Goal: Transaction & Acquisition: Subscribe to service/newsletter

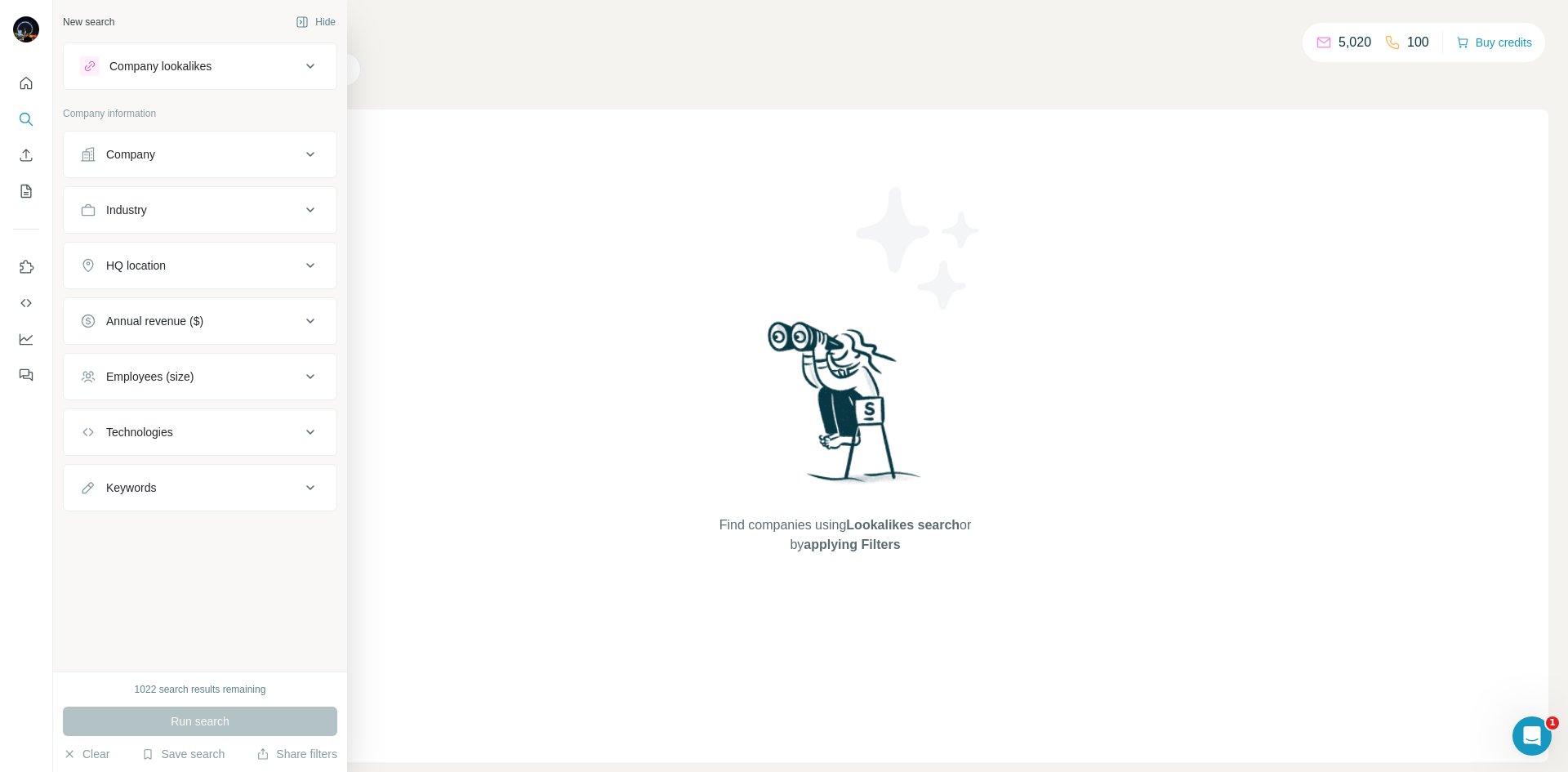
click at [203, 209] on div "Industry" at bounding box center [190, 210] width 221 height 17
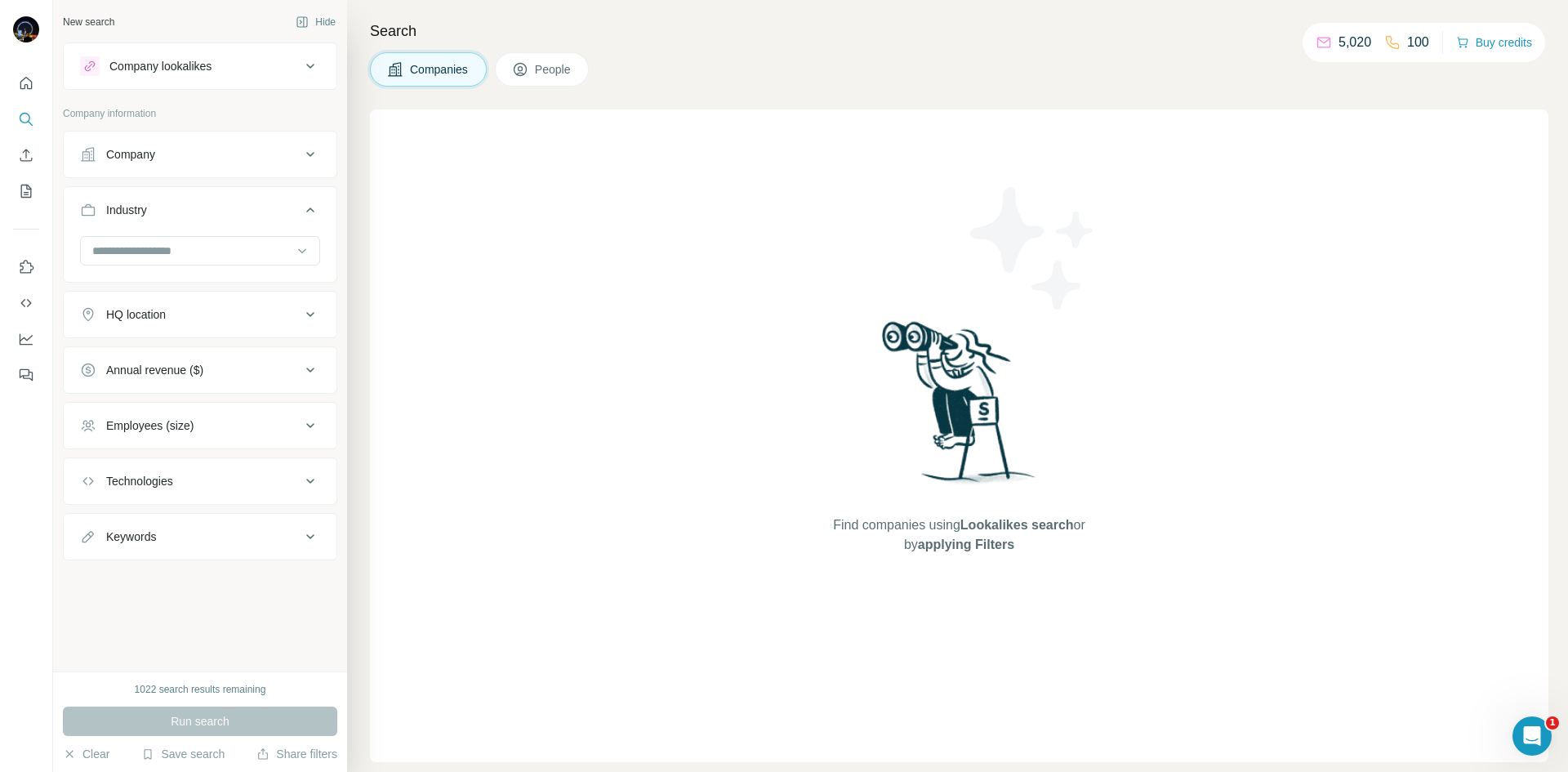
click at [197, 153] on div "Company" at bounding box center [190, 155] width 221 height 17
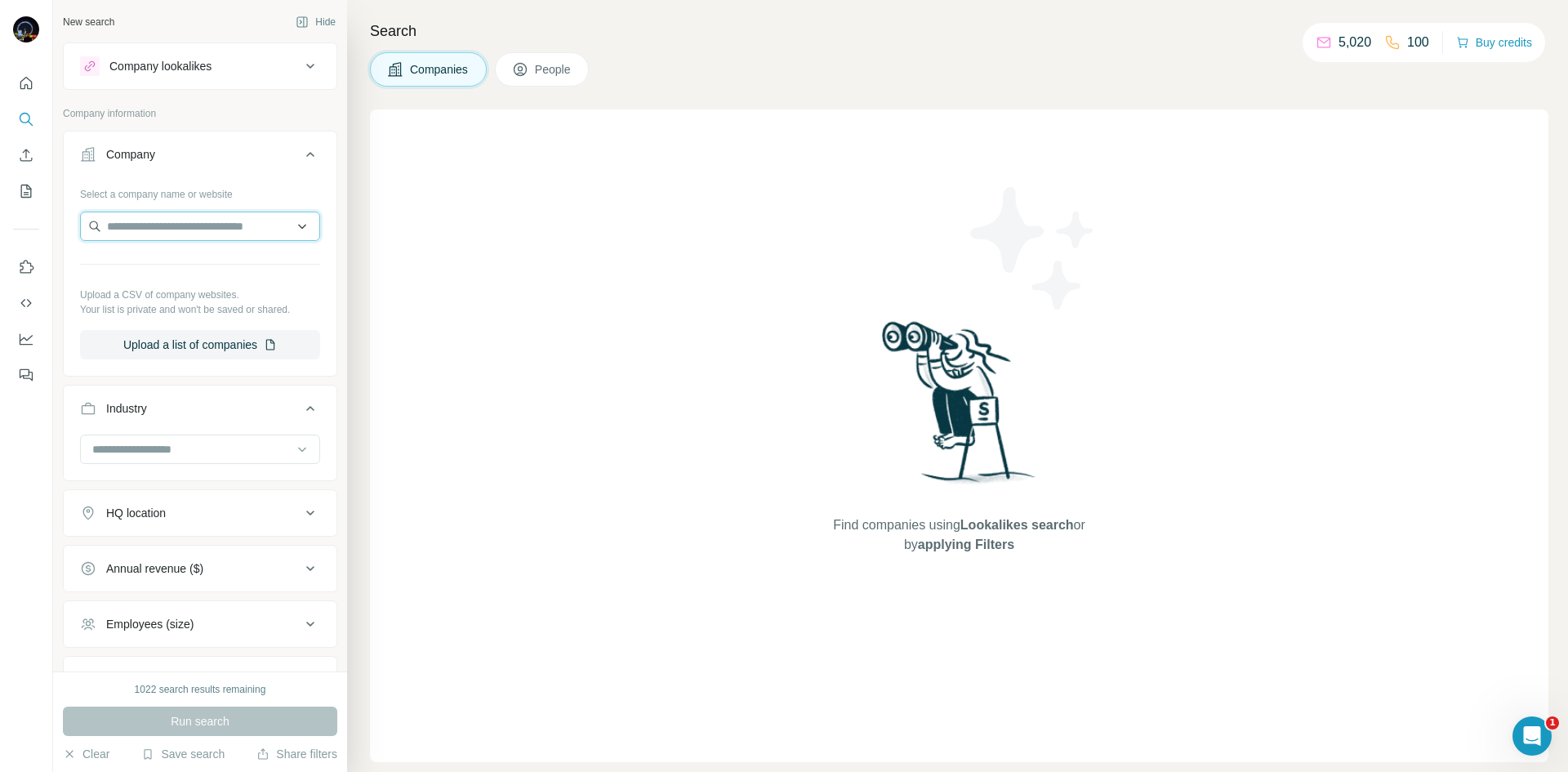
click at [186, 231] on input "text" at bounding box center [200, 226] width 240 height 30
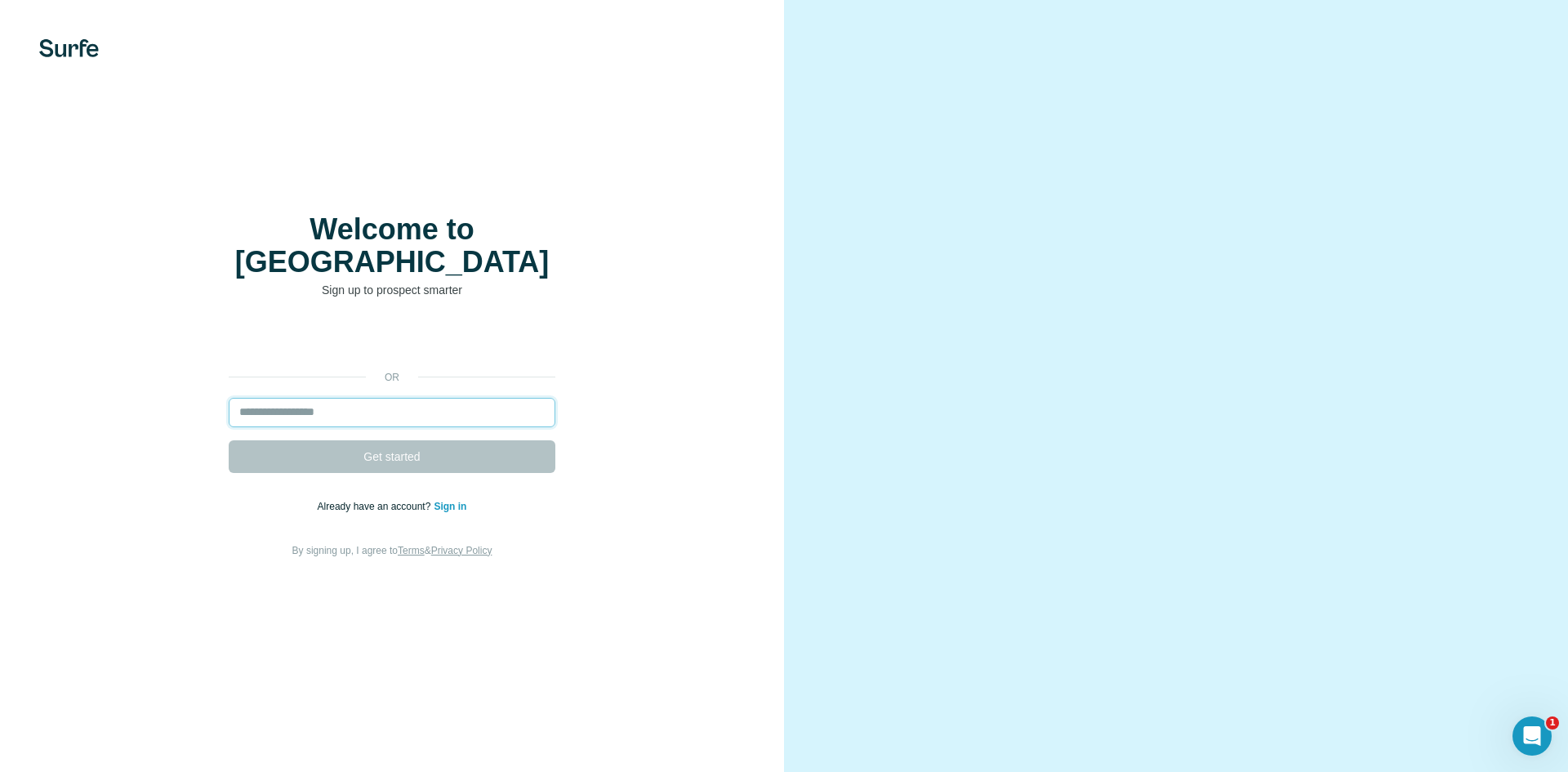
click at [391, 398] on input "email" at bounding box center [392, 413] width 326 height 30
click at [386, 398] on input "email" at bounding box center [392, 413] width 326 height 30
click at [309, 398] on input "email" at bounding box center [392, 413] width 326 height 30
click at [116, 398] on div "or Get started Already have an account? Sign in By signing up, I agree to Terms…" at bounding box center [392, 442] width 719 height 236
click at [309, 398] on input "email" at bounding box center [392, 413] width 326 height 30
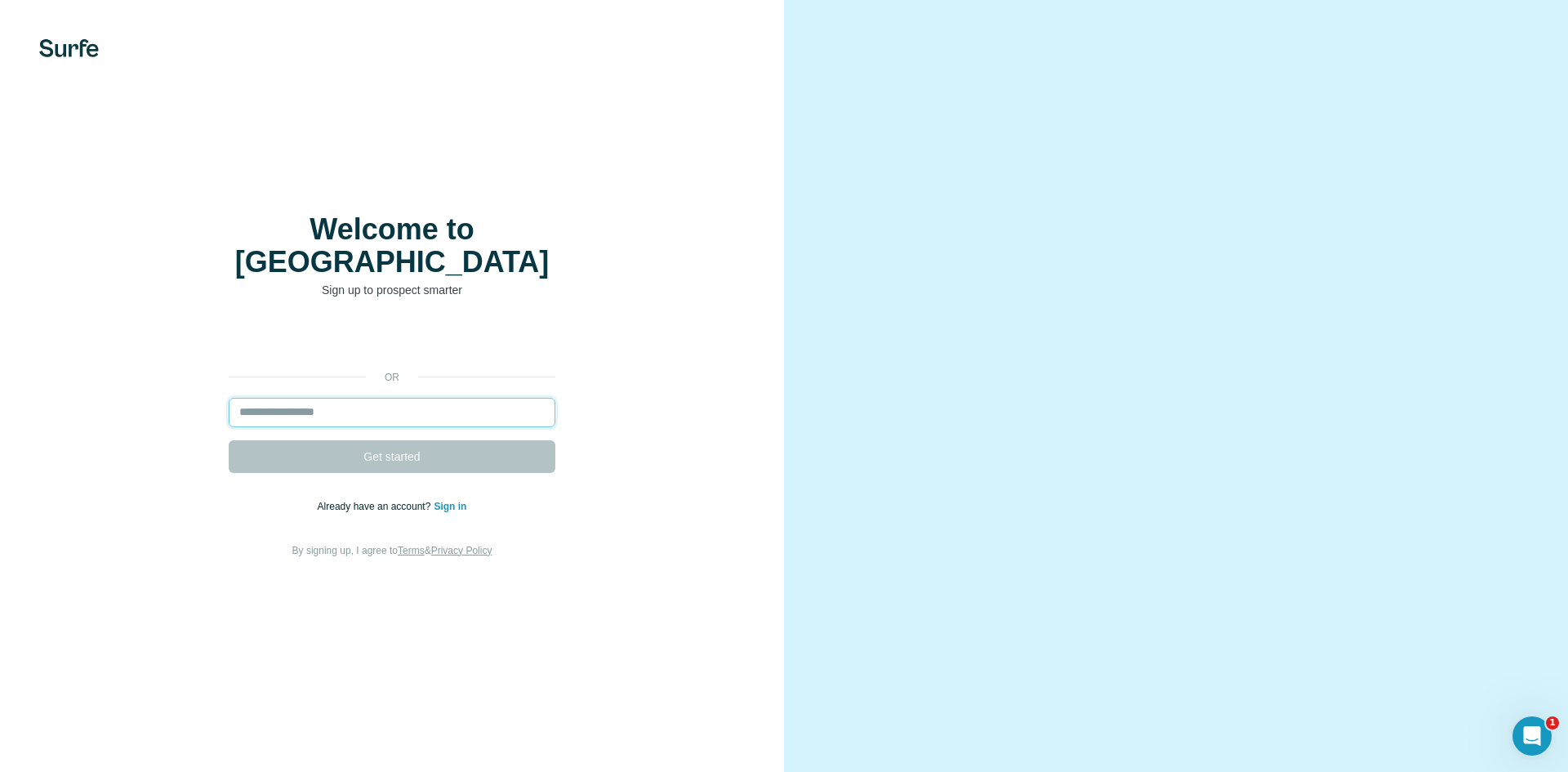
type input "*"
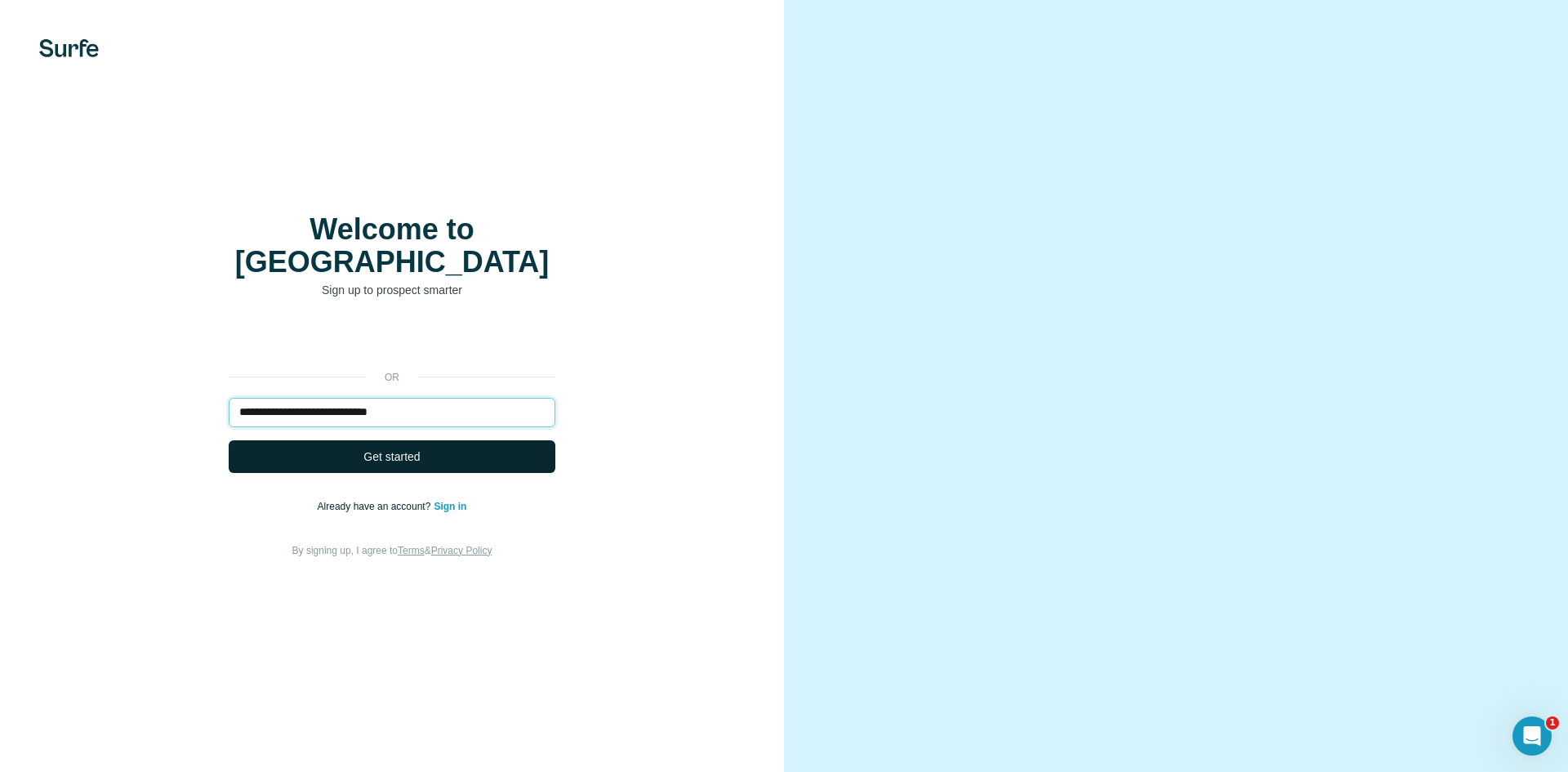
type input "**********"
click at [396, 449] on span "Get started" at bounding box center [392, 457] width 56 height 17
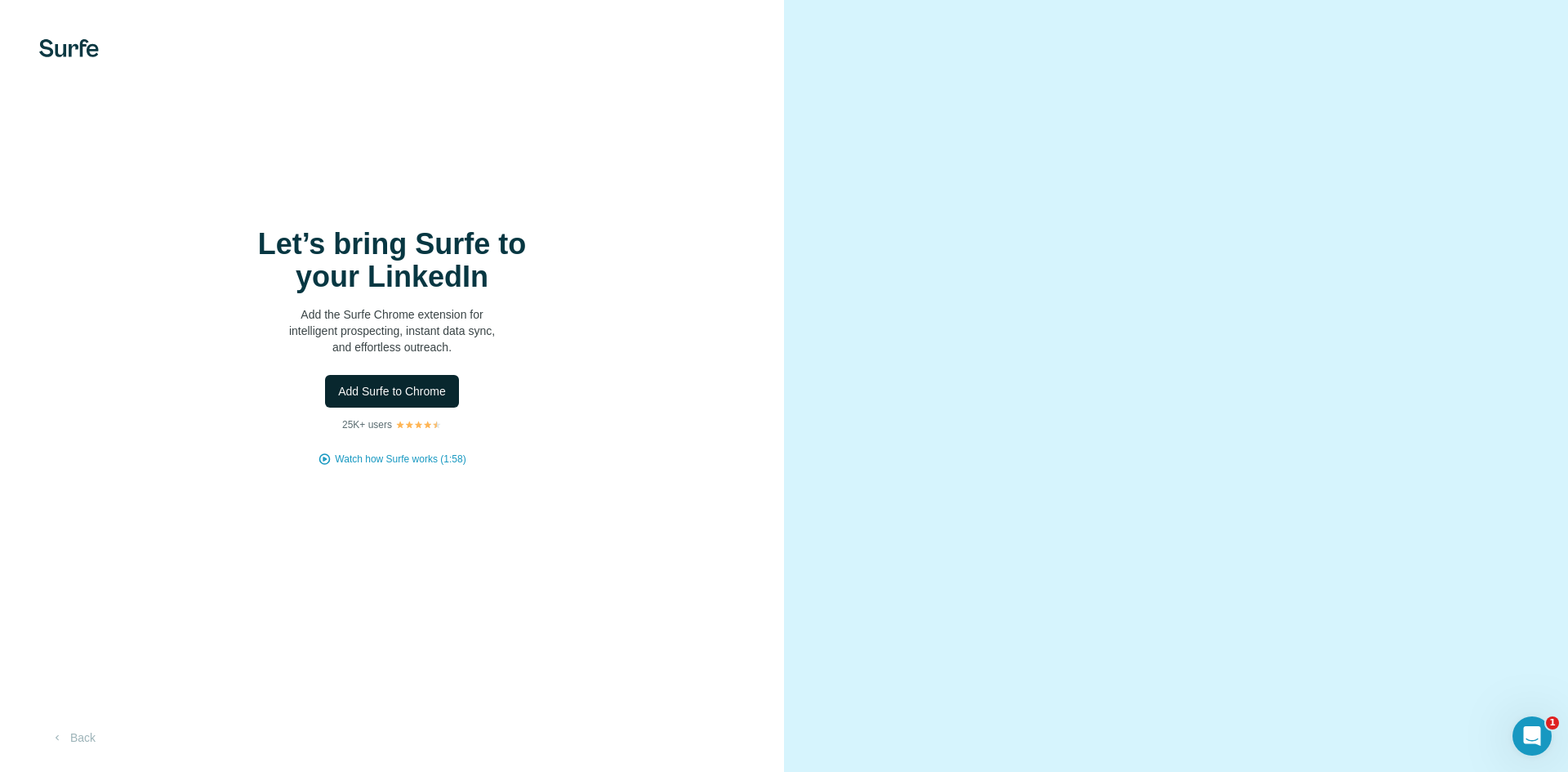
click at [392, 388] on span "Add Surfe to Chrome" at bounding box center [392, 392] width 108 height 17
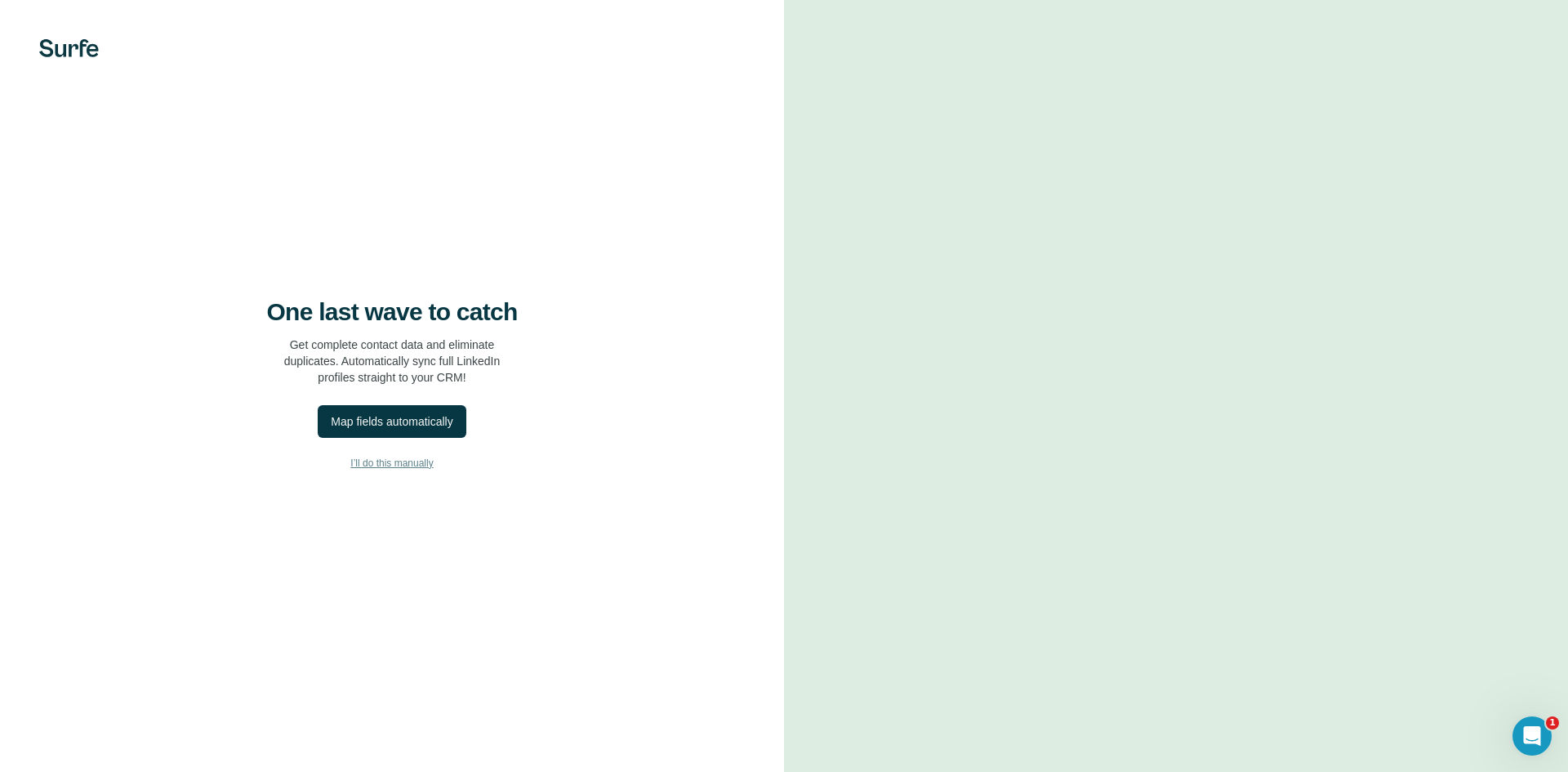
click at [398, 466] on span "I’ll do this manually" at bounding box center [392, 464] width 83 height 15
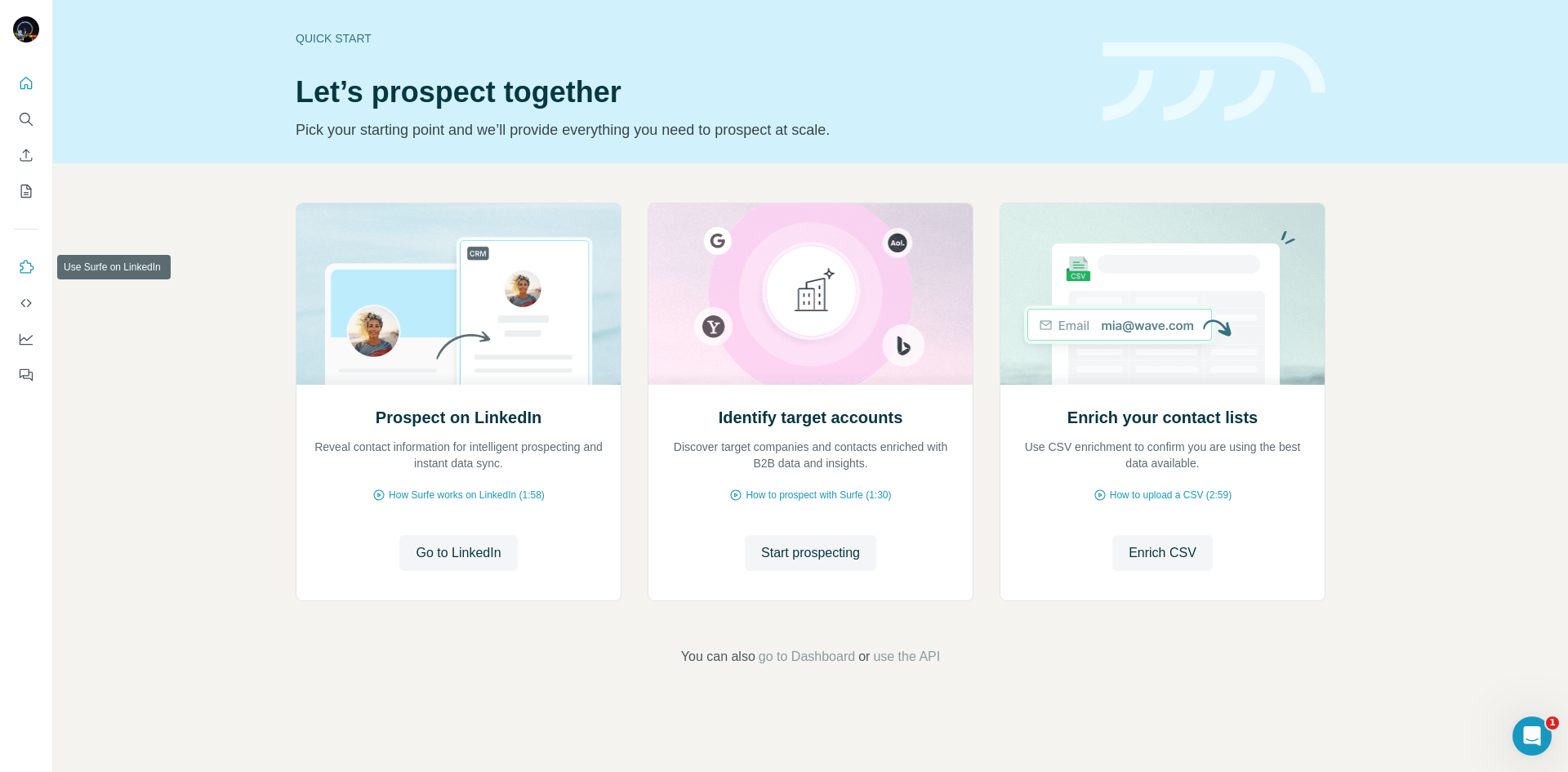
click at [26, 265] on icon "Use Surfe on LinkedIn" at bounding box center [26, 267] width 17 height 17
click at [30, 273] on icon "Use Surfe on LinkedIn" at bounding box center [27, 266] width 14 height 13
click at [832, 560] on span "Start prospecting" at bounding box center [810, 553] width 99 height 20
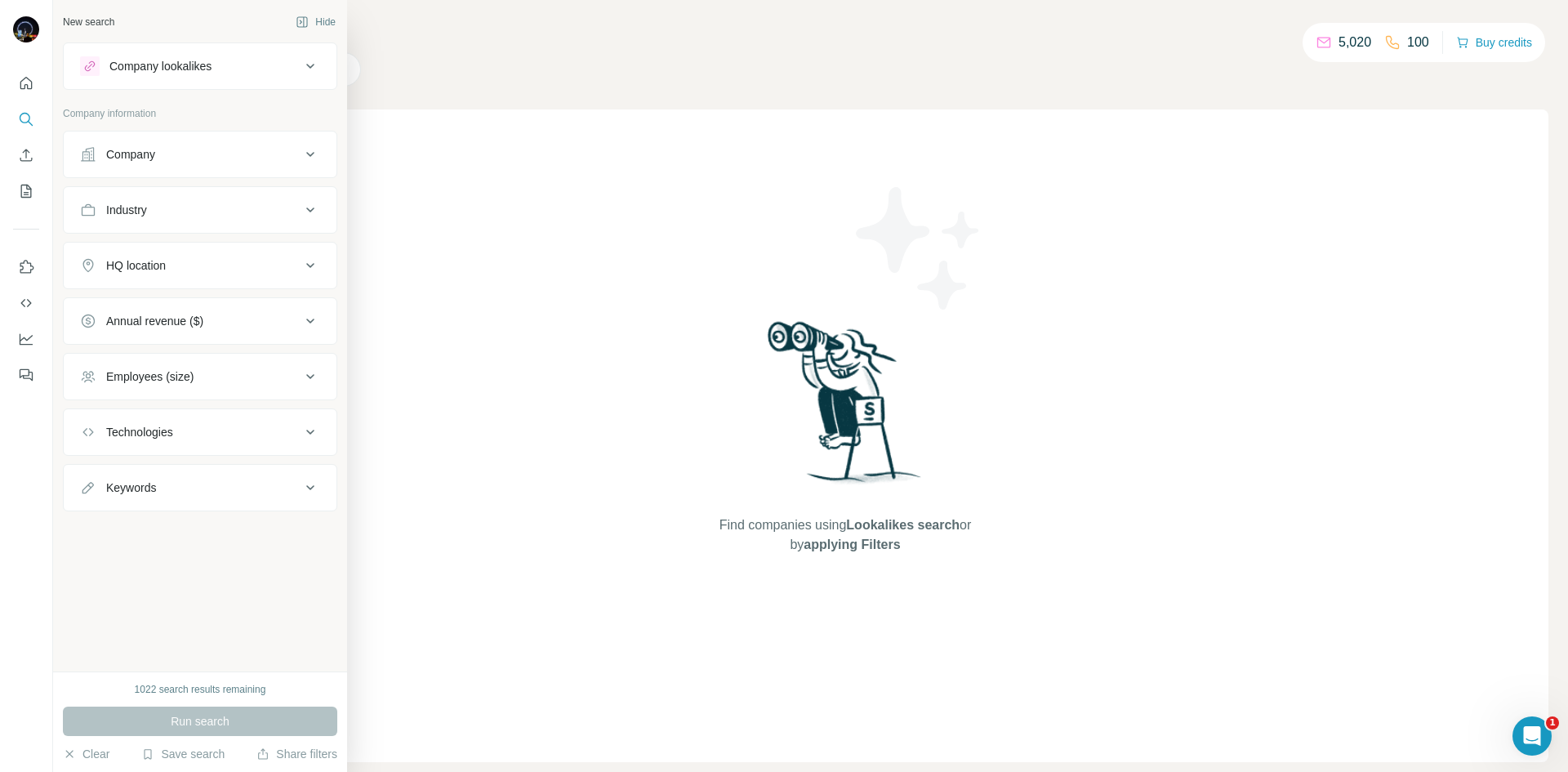
click at [156, 167] on button "Company" at bounding box center [200, 154] width 273 height 39
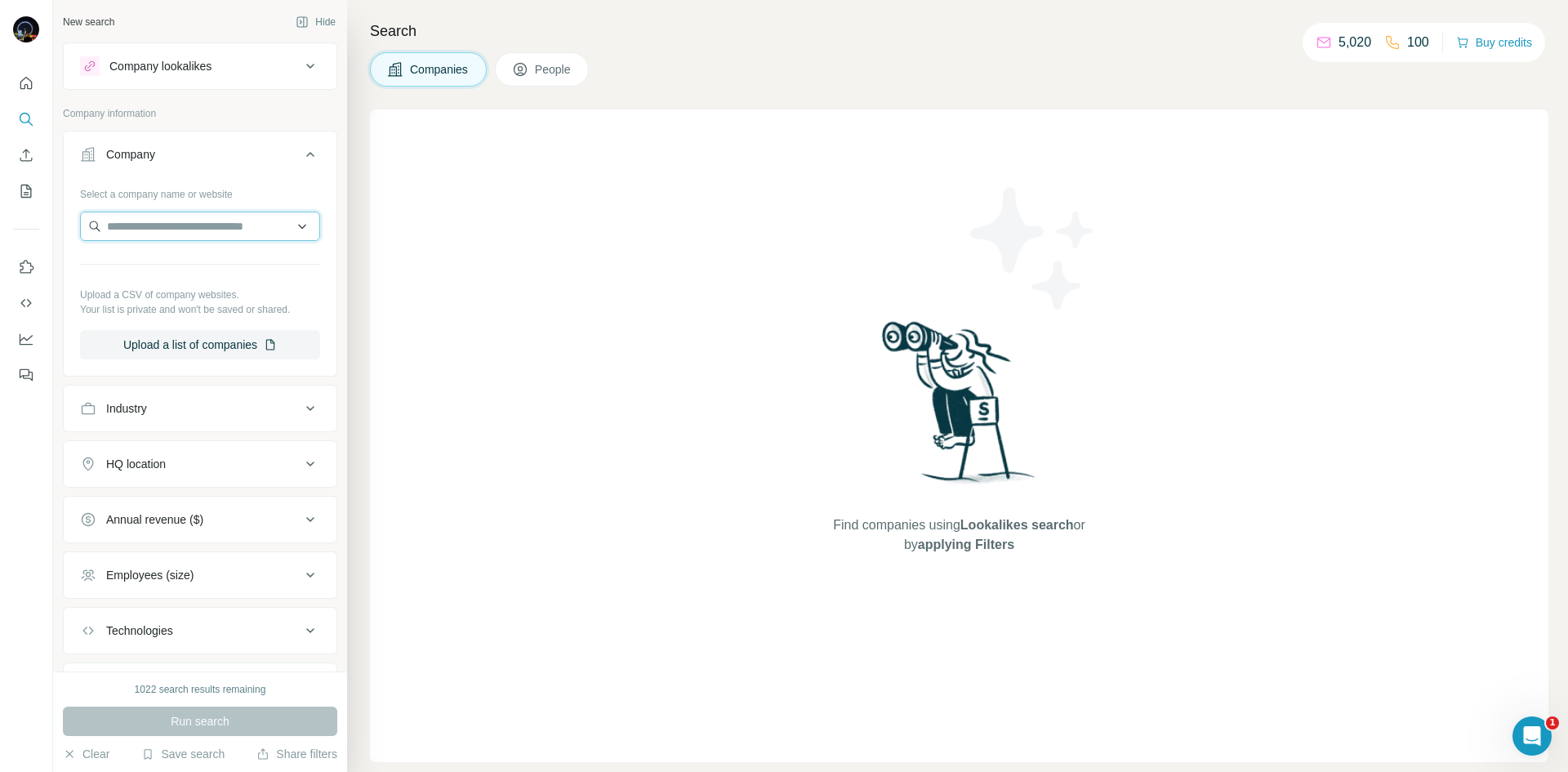
click at [182, 231] on input "text" at bounding box center [200, 226] width 240 height 30
paste input "*****"
type input "*****"
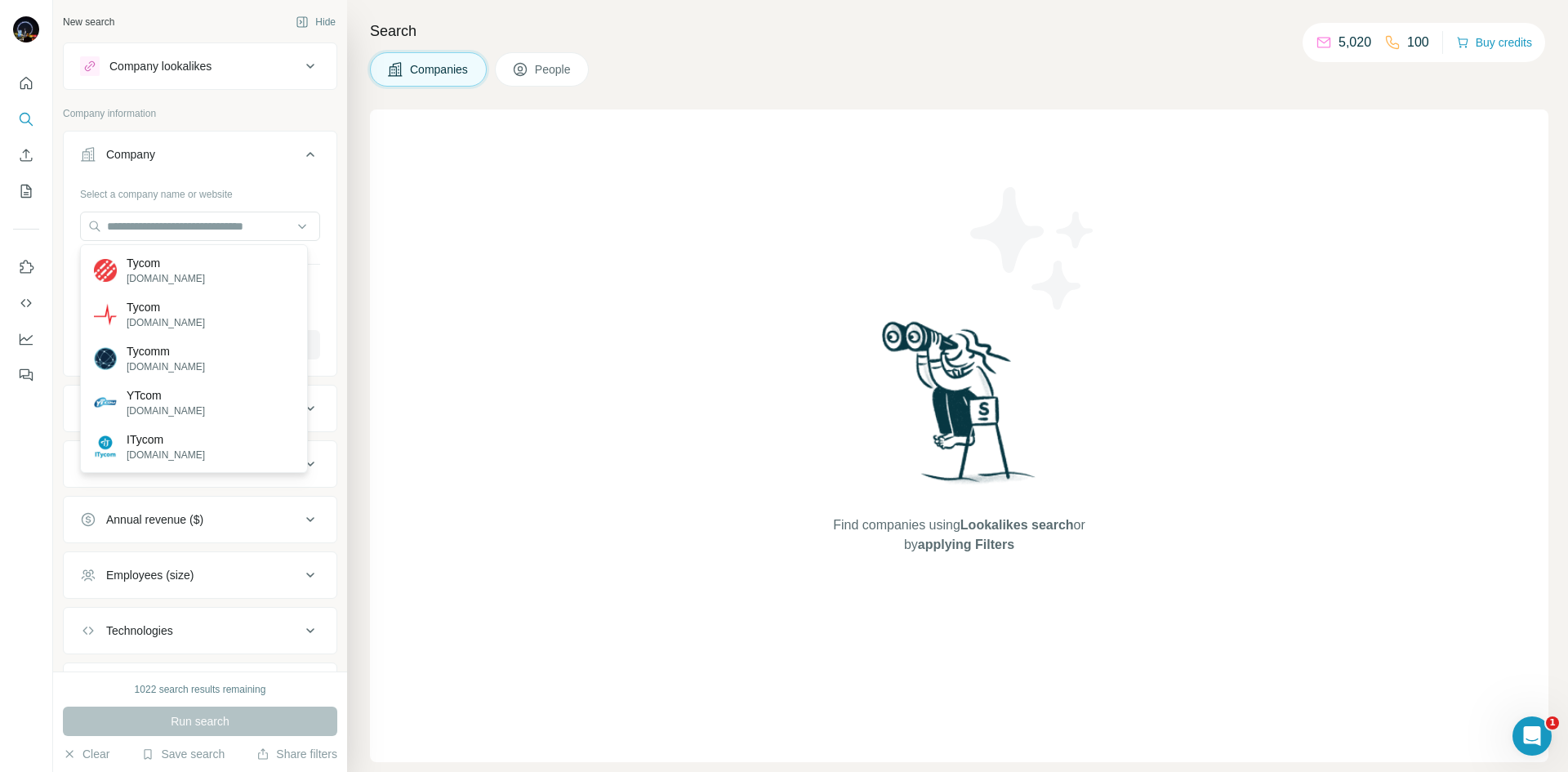
click at [416, 231] on div "Find companies using Lookalikes search or by applying Filters" at bounding box center [959, 436] width 1179 height 653
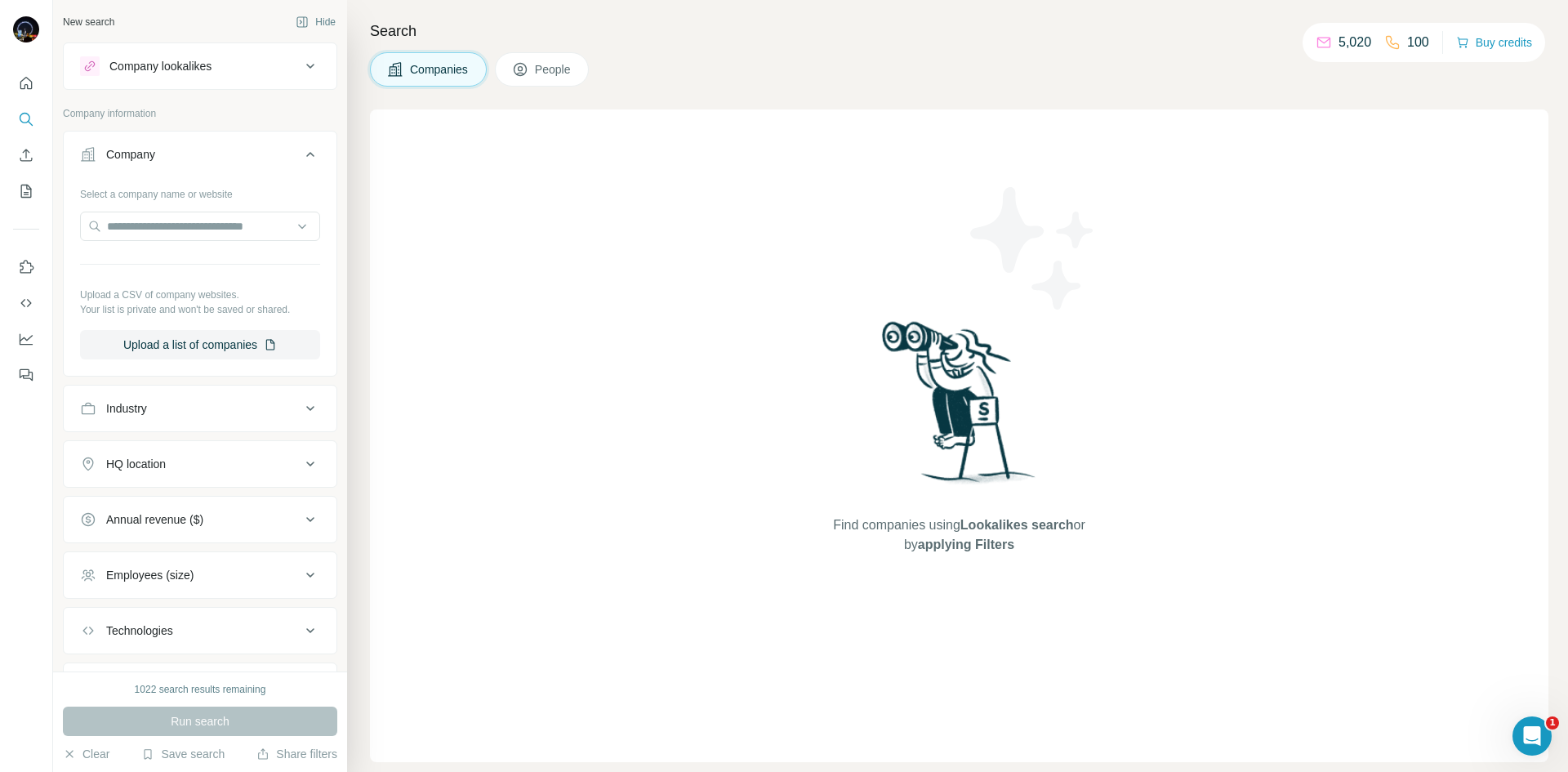
scroll to position [84, 0]
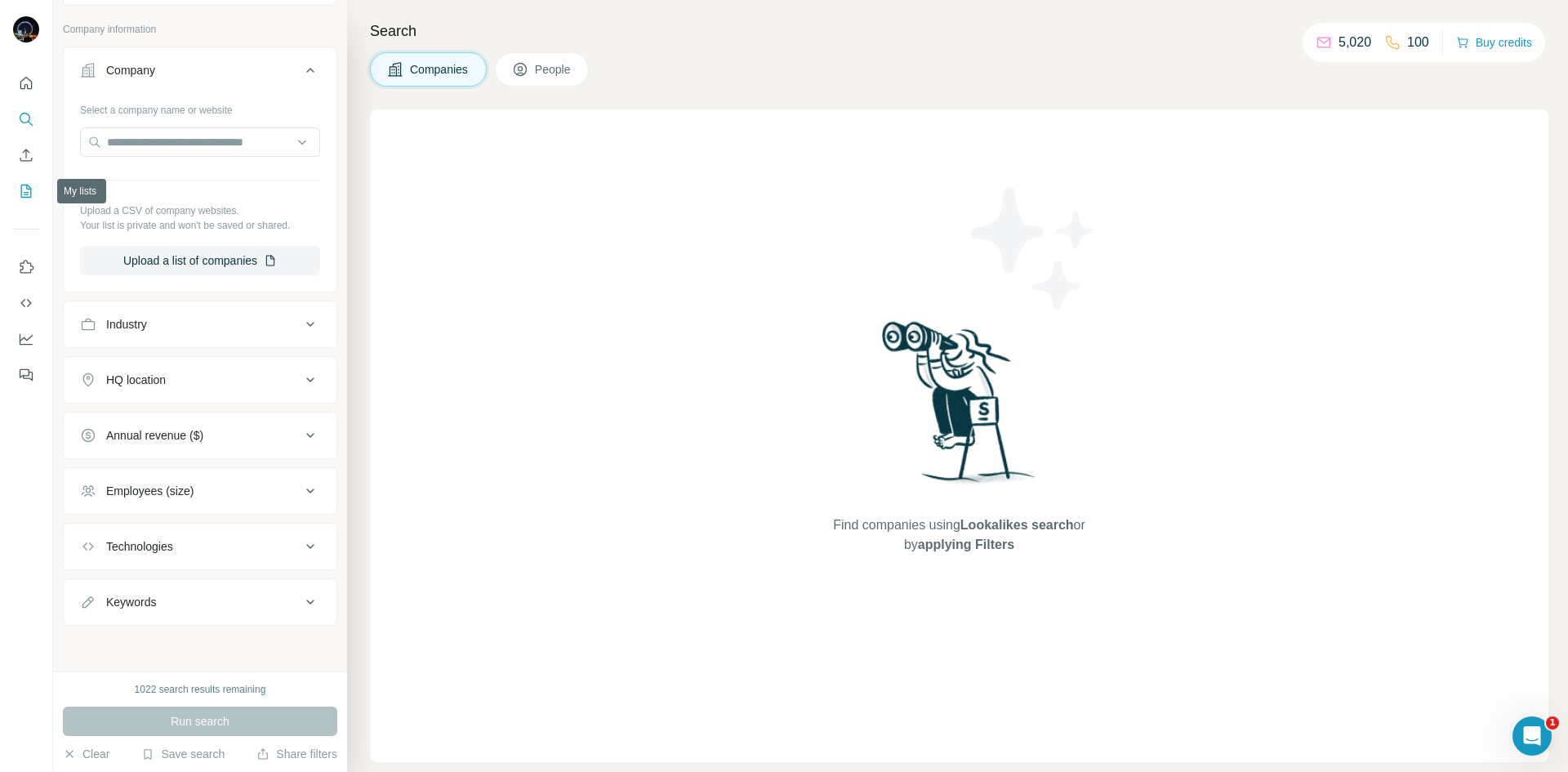
click at [27, 184] on icon "My lists" at bounding box center [28, 189] width 8 height 11
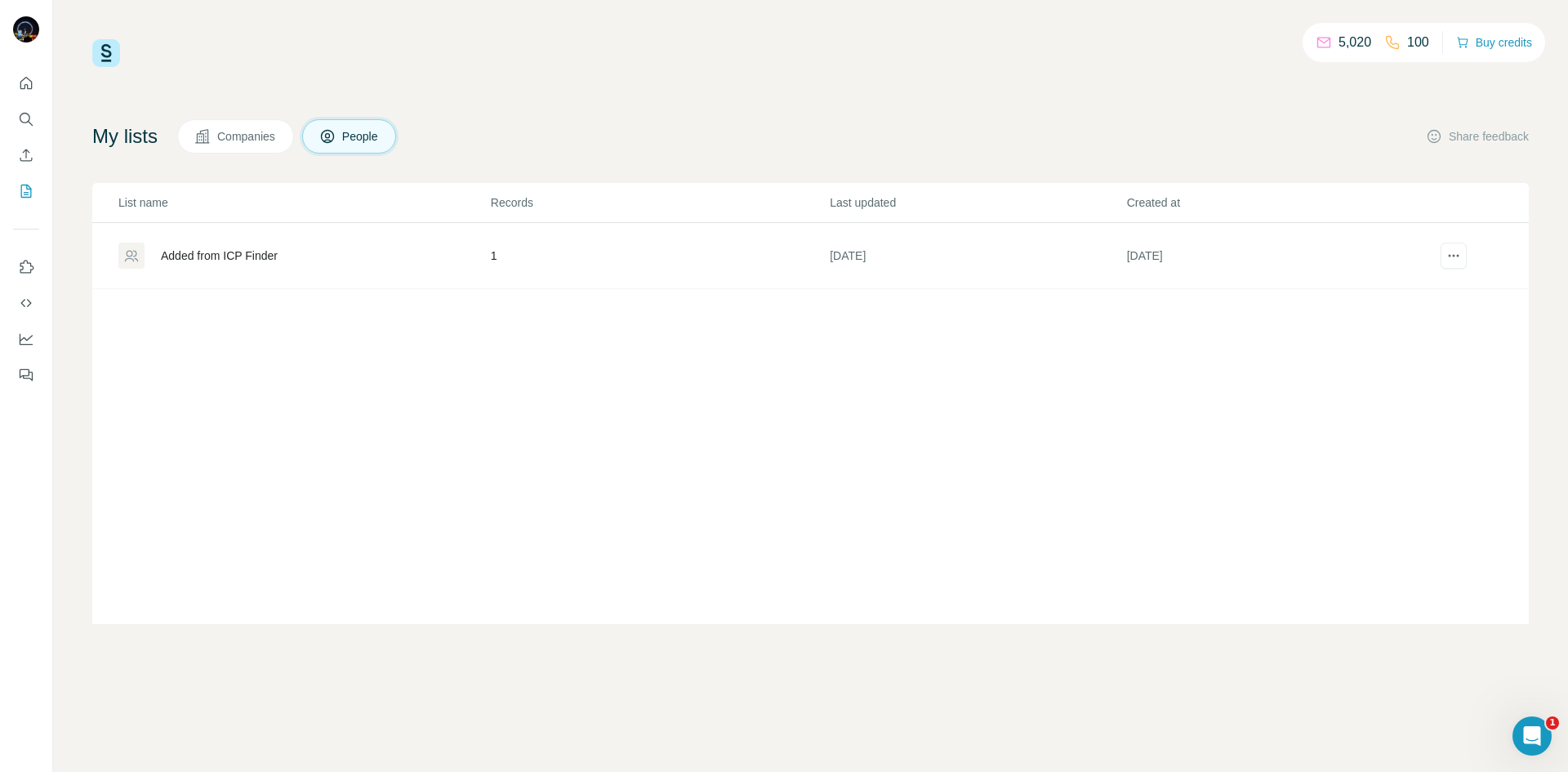
click at [235, 136] on span "Companies" at bounding box center [247, 136] width 59 height 17
click at [304, 259] on div "WingList-PipedriveUploadTest1" at bounding box center [240, 256] width 159 height 17
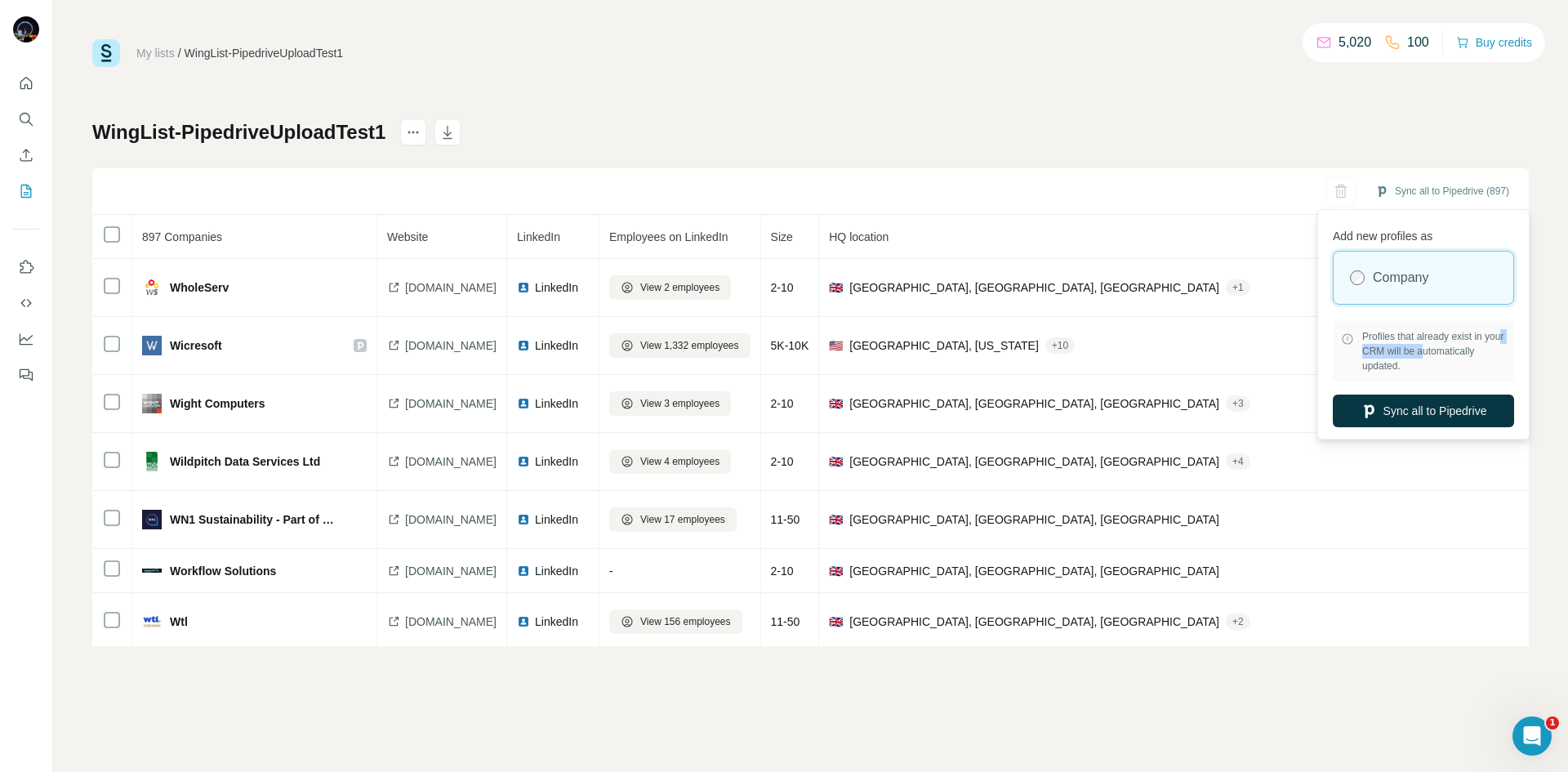
drag, startPoint x: 1377, startPoint y: 344, endPoint x: 1461, endPoint y: 347, distance: 84.1
click at [1456, 345] on span "Profiles that already exist in your CRM will be automatically updated." at bounding box center [1434, 350] width 144 height 44
click at [1461, 347] on span "Profiles that already exist in your CRM will be automatically updated." at bounding box center [1434, 350] width 144 height 44
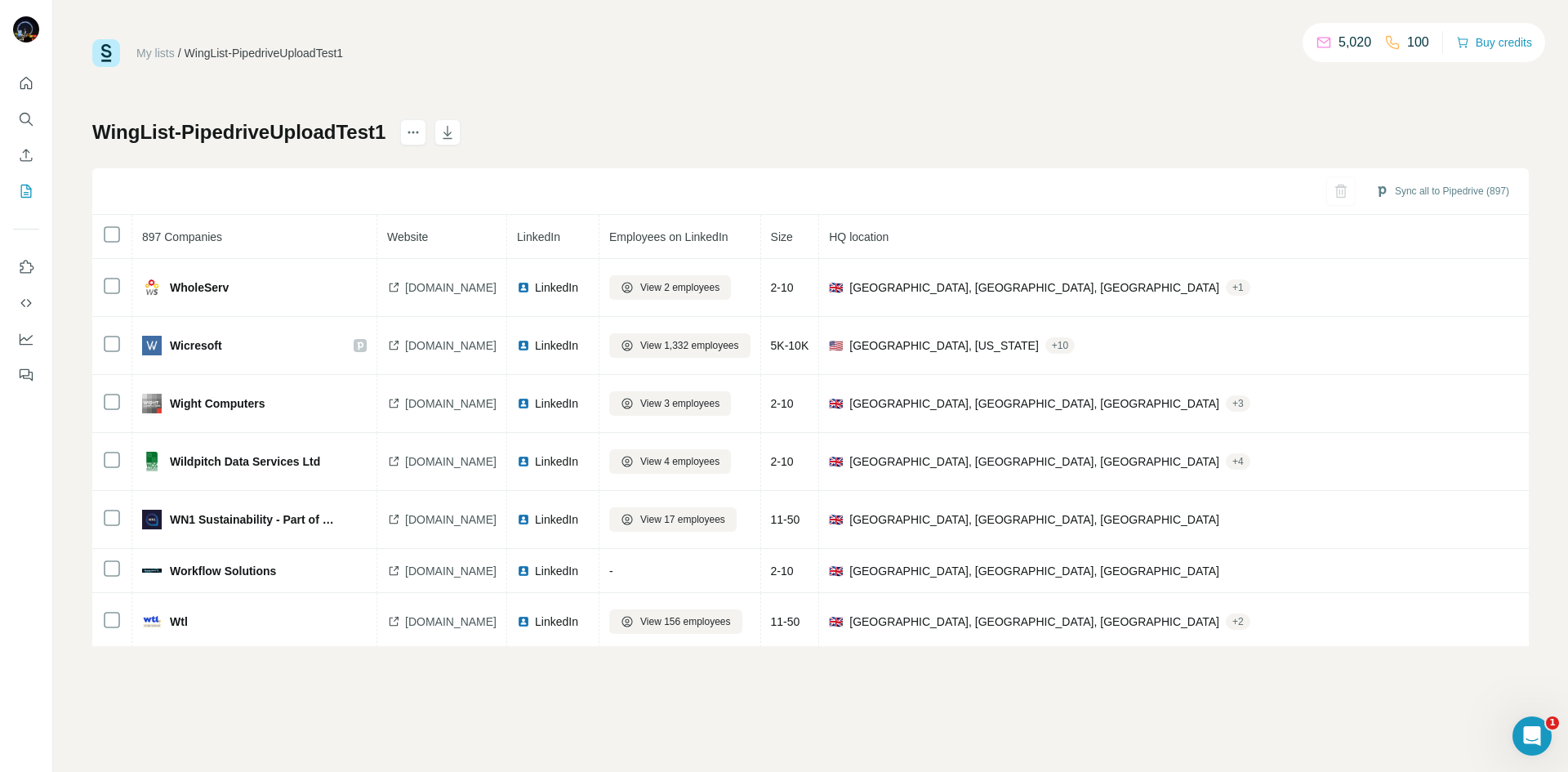
click at [1006, 155] on div "WingList-PipedriveUploadTest1 Sync all to Pipedrive (897) 897 Companies Website…" at bounding box center [810, 383] width 1437 height 527
drag, startPoint x: 221, startPoint y: 195, endPoint x: 203, endPoint y: 195, distance: 18.0
click at [220, 195] on div "Sync all to Pipedrive (897)" at bounding box center [810, 192] width 1437 height 46
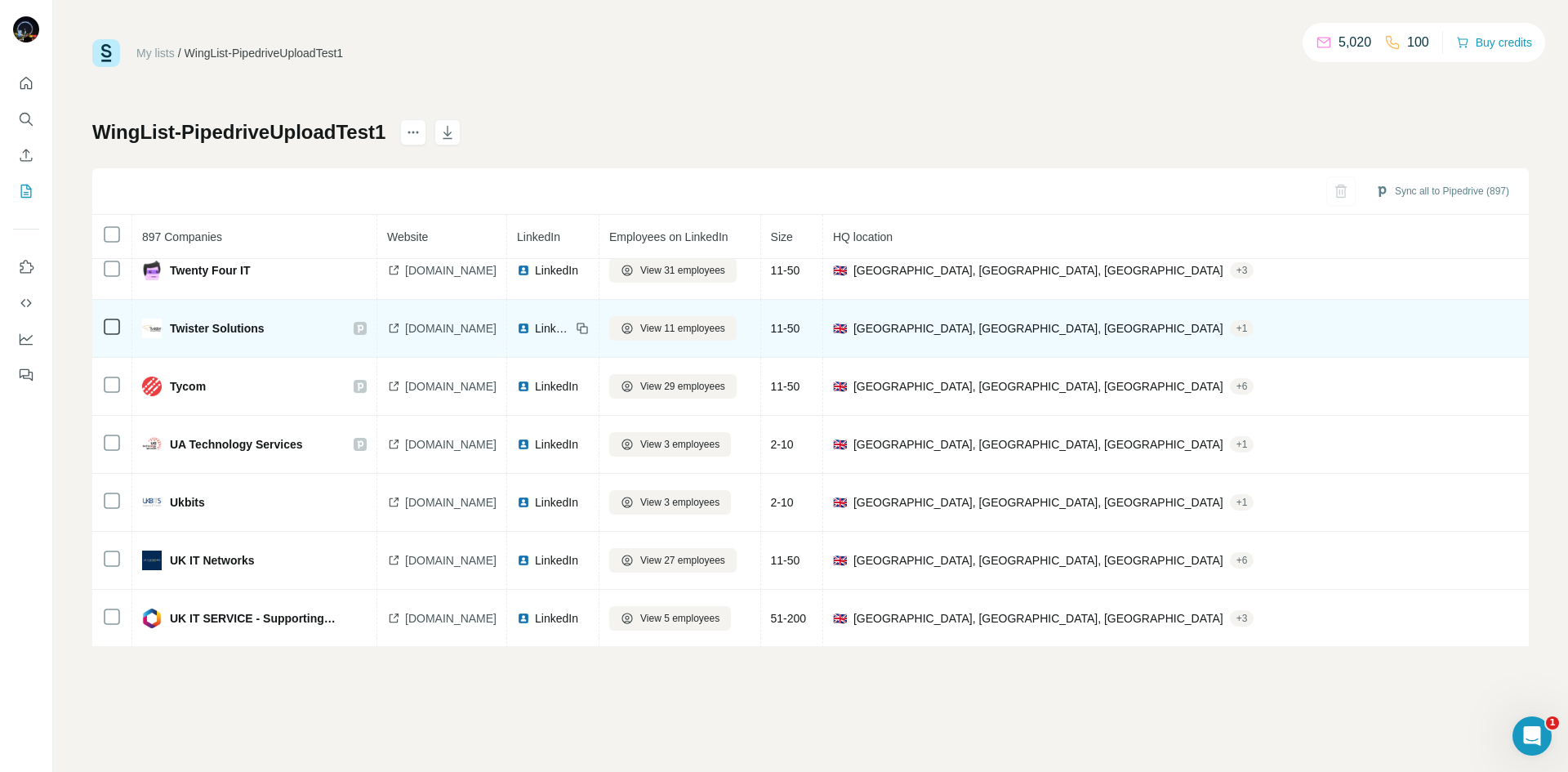
scroll to position [2092, 0]
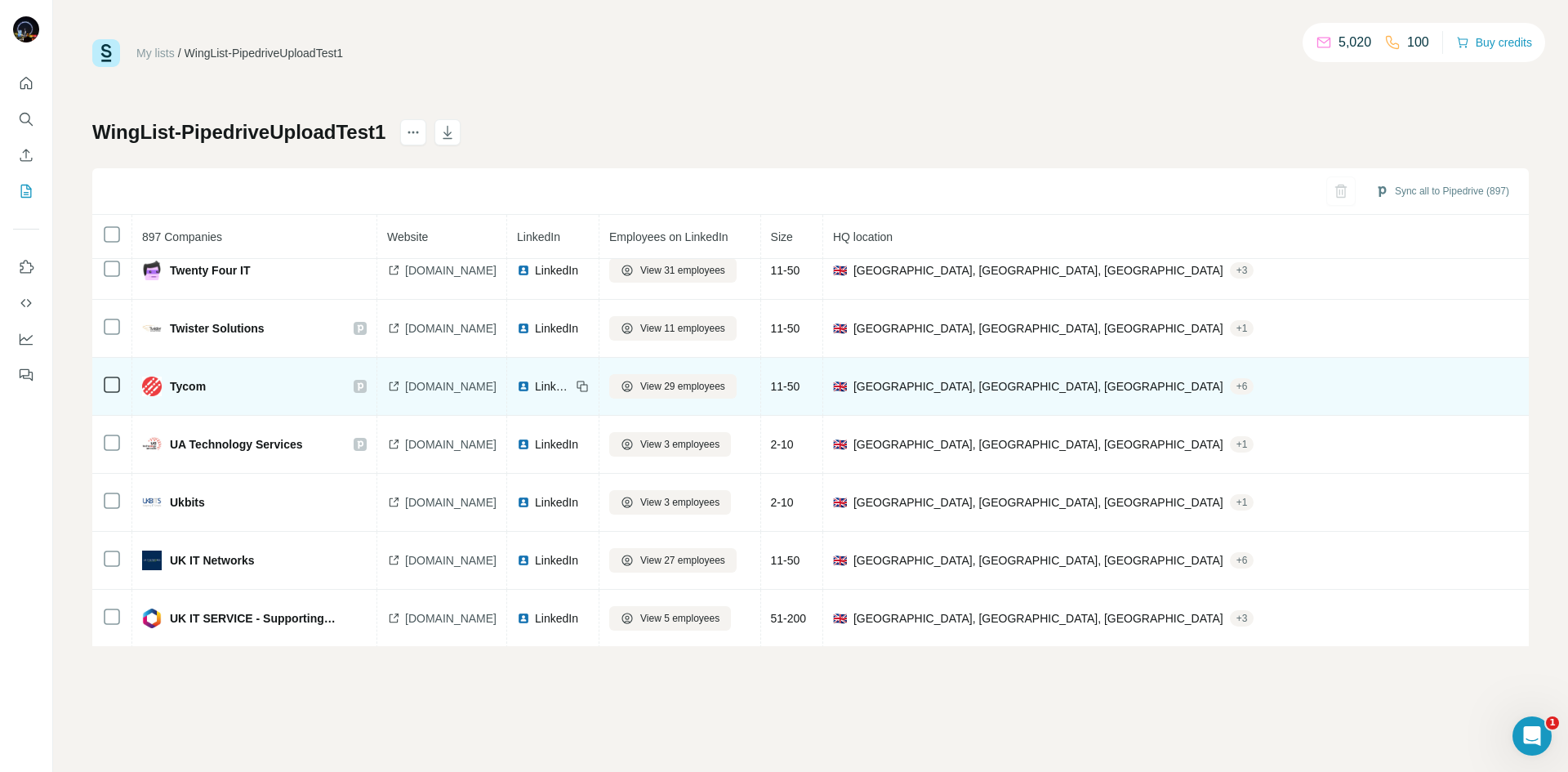
click at [181, 388] on span "Tycom" at bounding box center [188, 387] width 36 height 17
drag, startPoint x: 1399, startPoint y: 385, endPoint x: 1467, endPoint y: 387, distance: 68.0
click at [1465, 386] on tr "Tycom tycom.co.uk LinkedIn View 29 employees 11-50 🇬🇧 United Kingdom, Aberdeens…" at bounding box center [1302, 387] width 2420 height 58
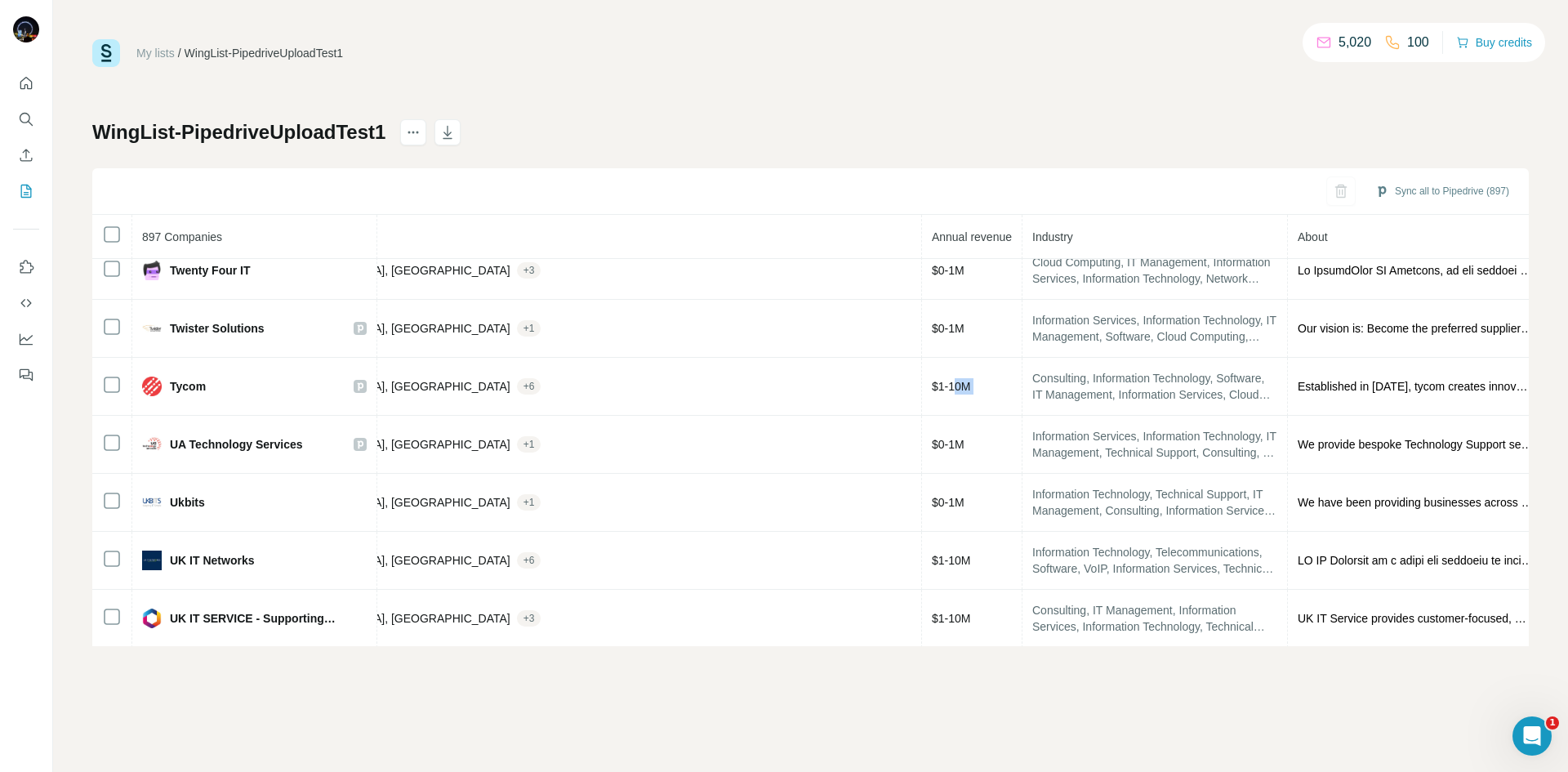
scroll to position [2092, 720]
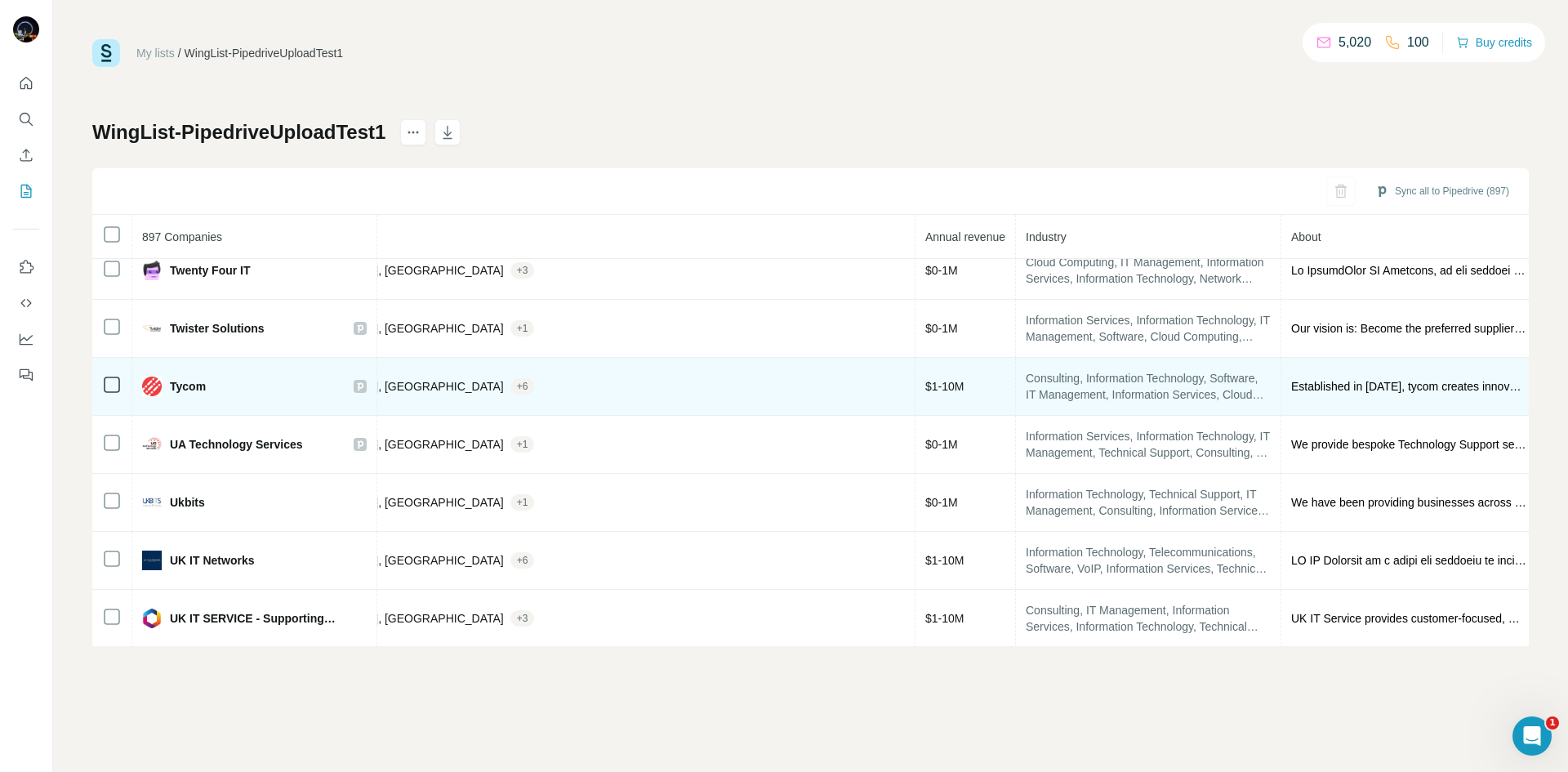
click at [1291, 384] on span "Established in 1976, tycom creates innovative software products and provides Ma…" at bounding box center [1409, 387] width 235 height 17
click at [194, 388] on span "Tycom" at bounding box center [188, 387] width 36 height 17
drag, startPoint x: 211, startPoint y: 391, endPoint x: 165, endPoint y: 391, distance: 46.0
click at [165, 391] on div "Tycom" at bounding box center [240, 387] width 195 height 20
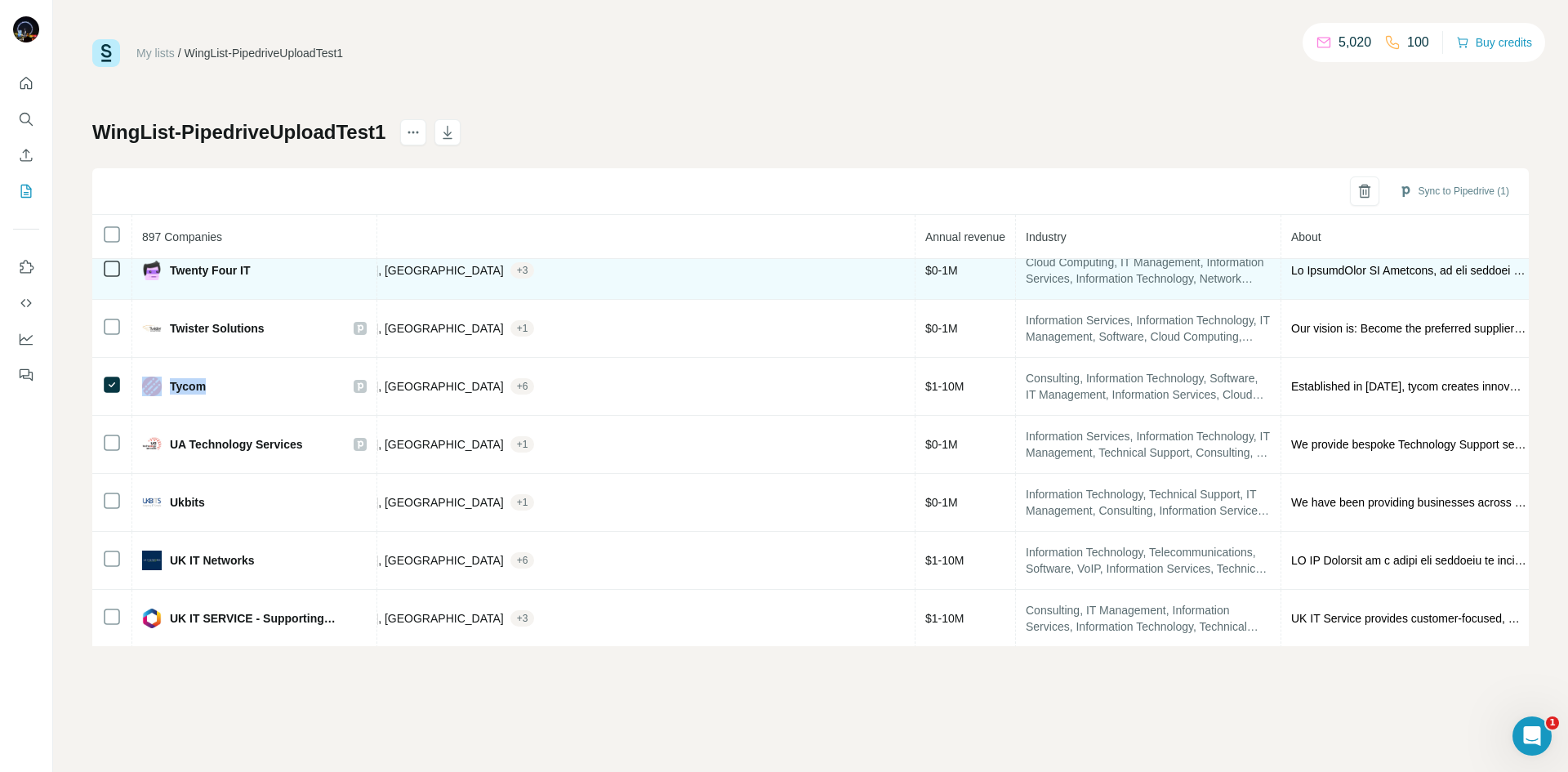
copy div "Tycom"
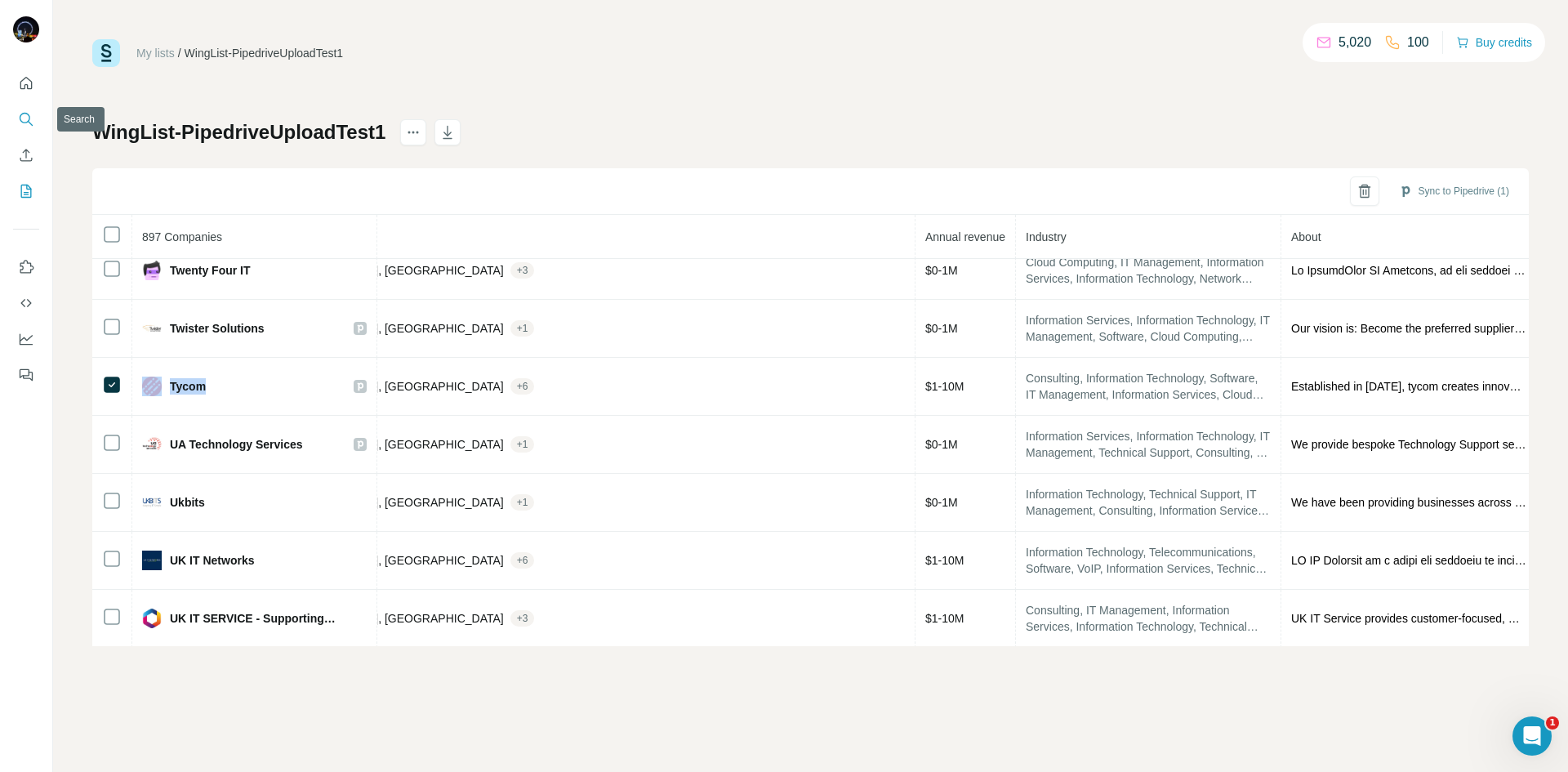
click at [26, 117] on icon "Search" at bounding box center [26, 119] width 17 height 17
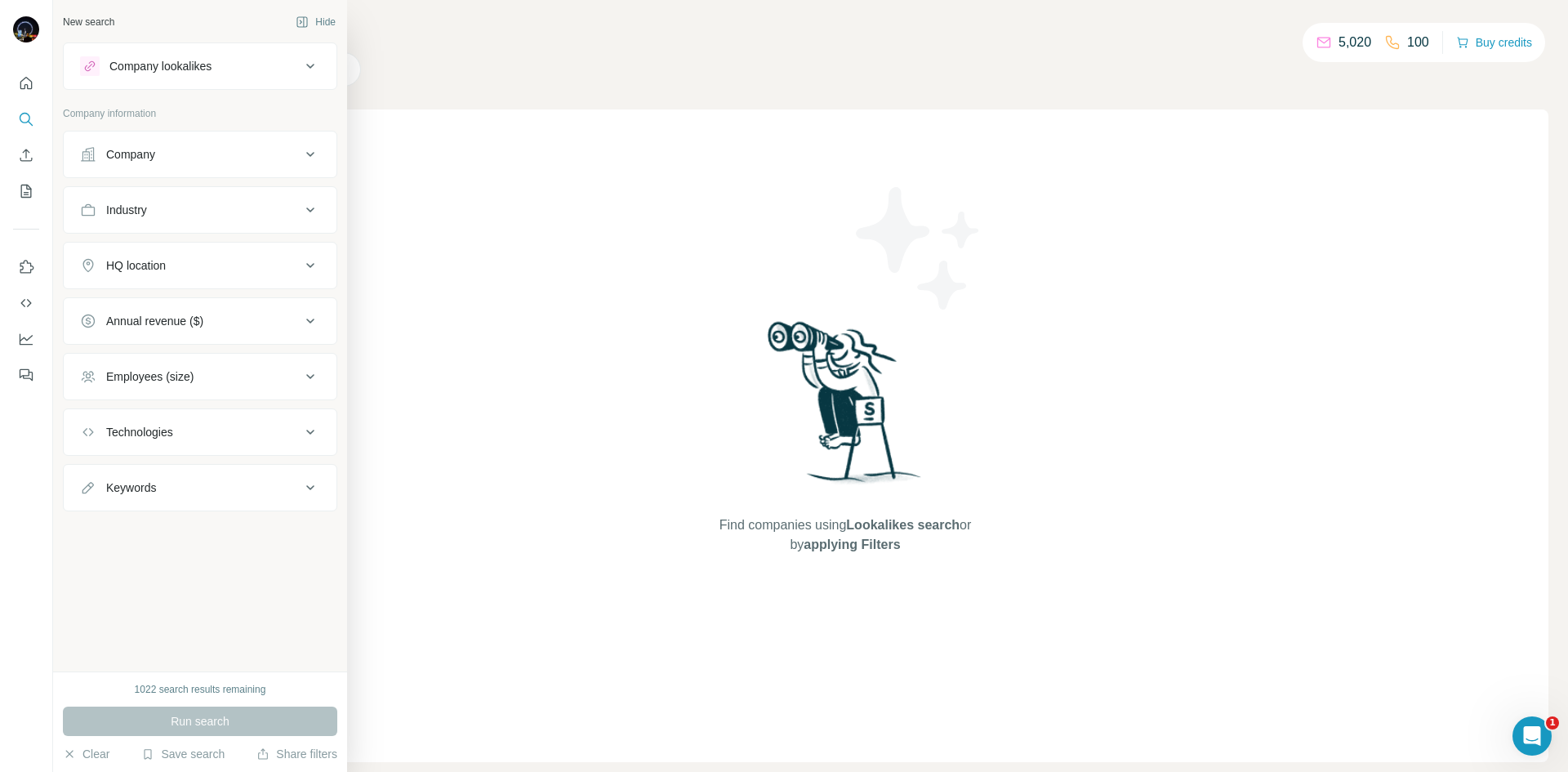
click at [161, 154] on div "Company" at bounding box center [190, 155] width 221 height 17
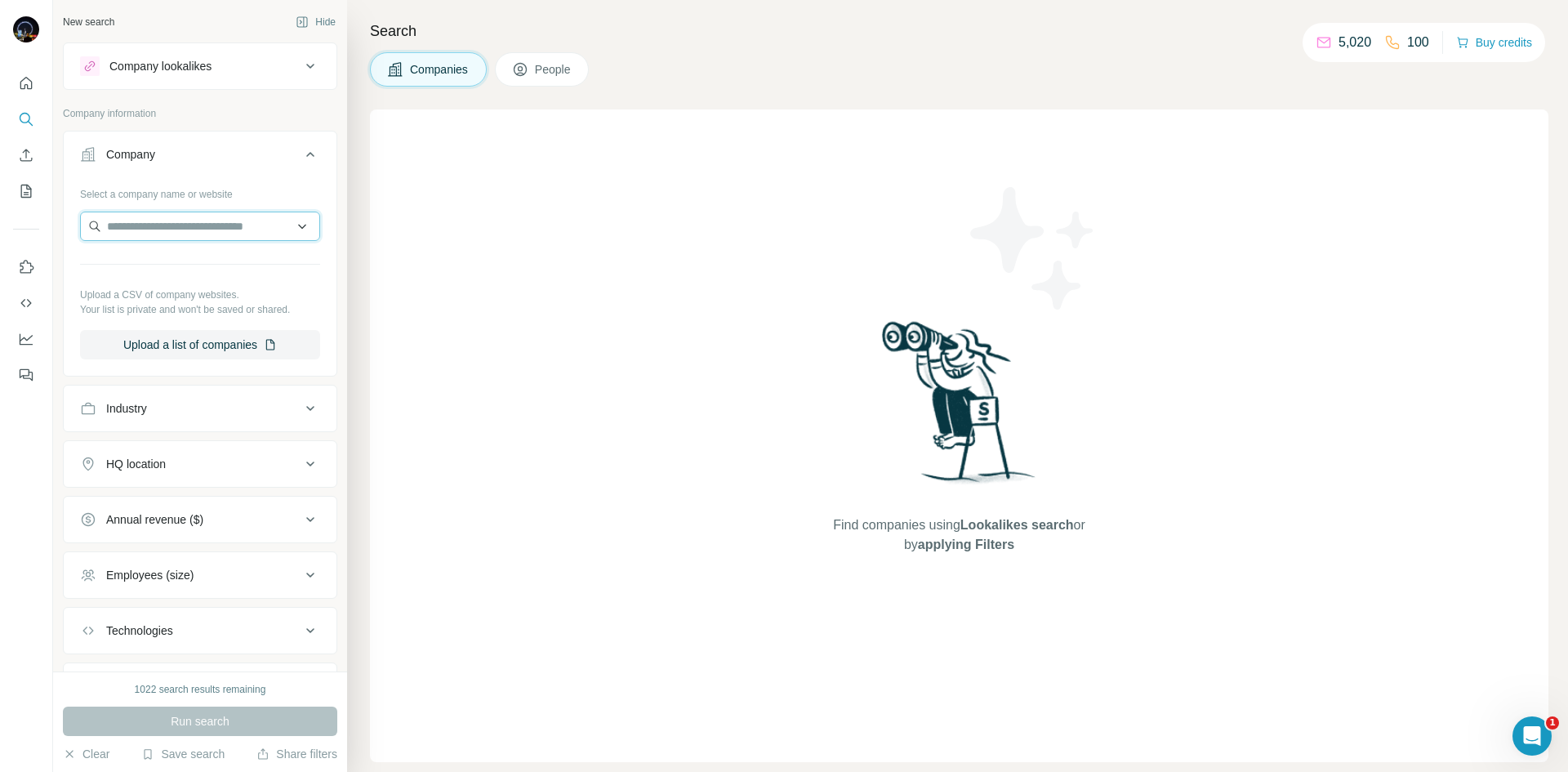
click at [151, 224] on input "text" at bounding box center [200, 226] width 240 height 30
paste input "*****"
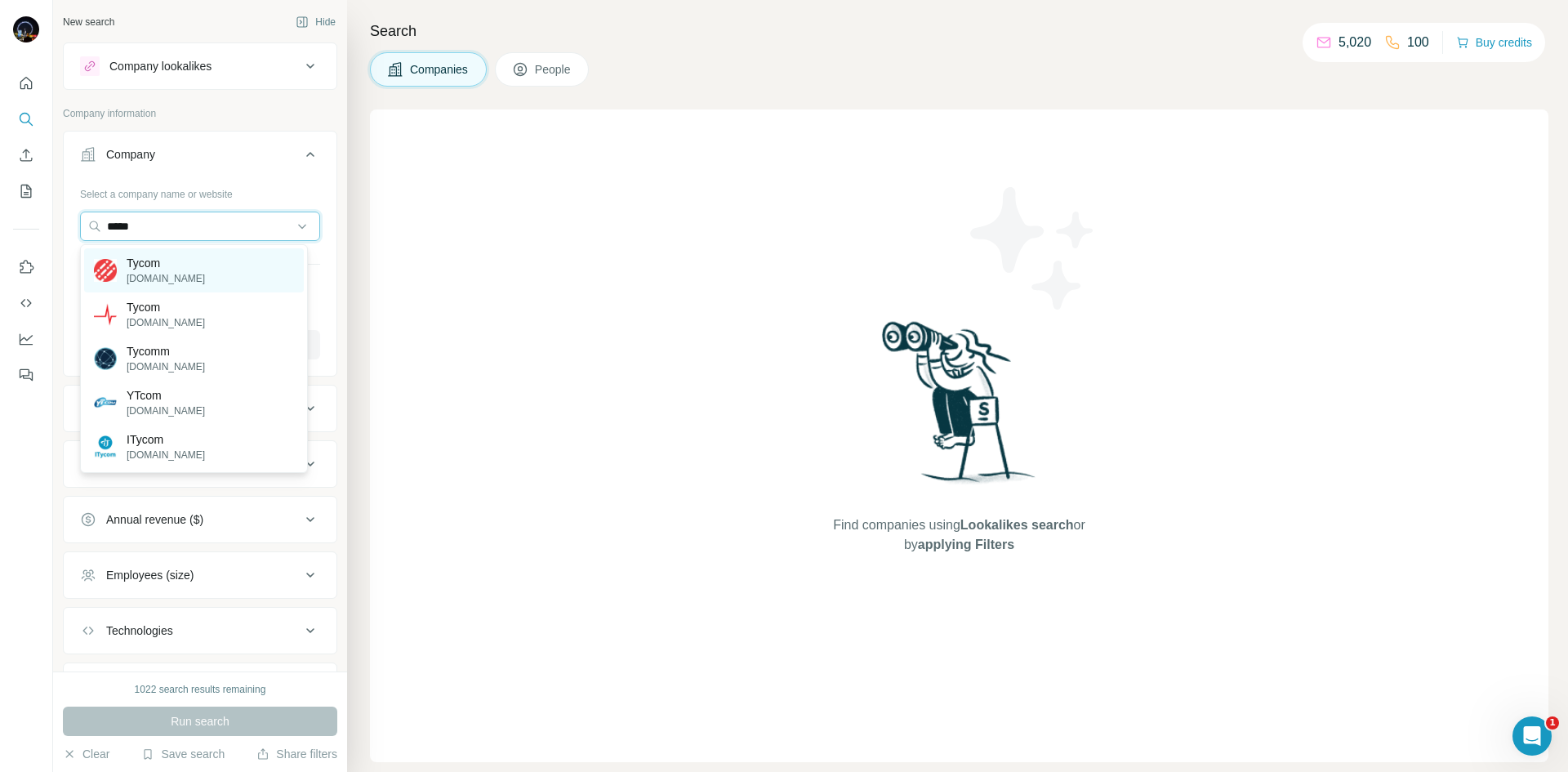
type input "*****"
click at [225, 276] on div "Tycom tycom.co.uk" at bounding box center [194, 270] width 220 height 44
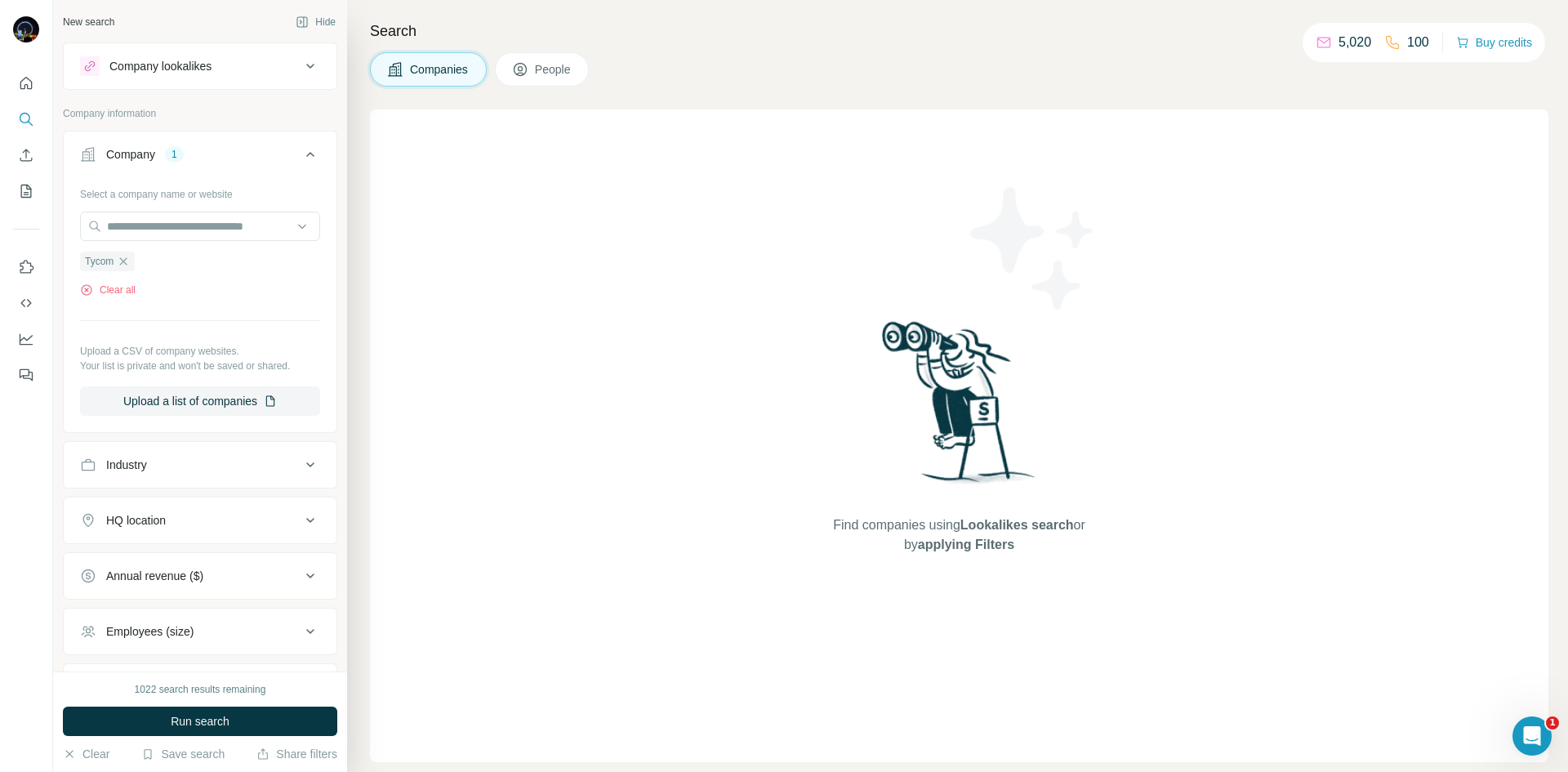
drag, startPoint x: 217, startPoint y: 721, endPoint x: 284, endPoint y: 633, distance: 110.6
click at [217, 720] on span "Run search" at bounding box center [200, 722] width 59 height 17
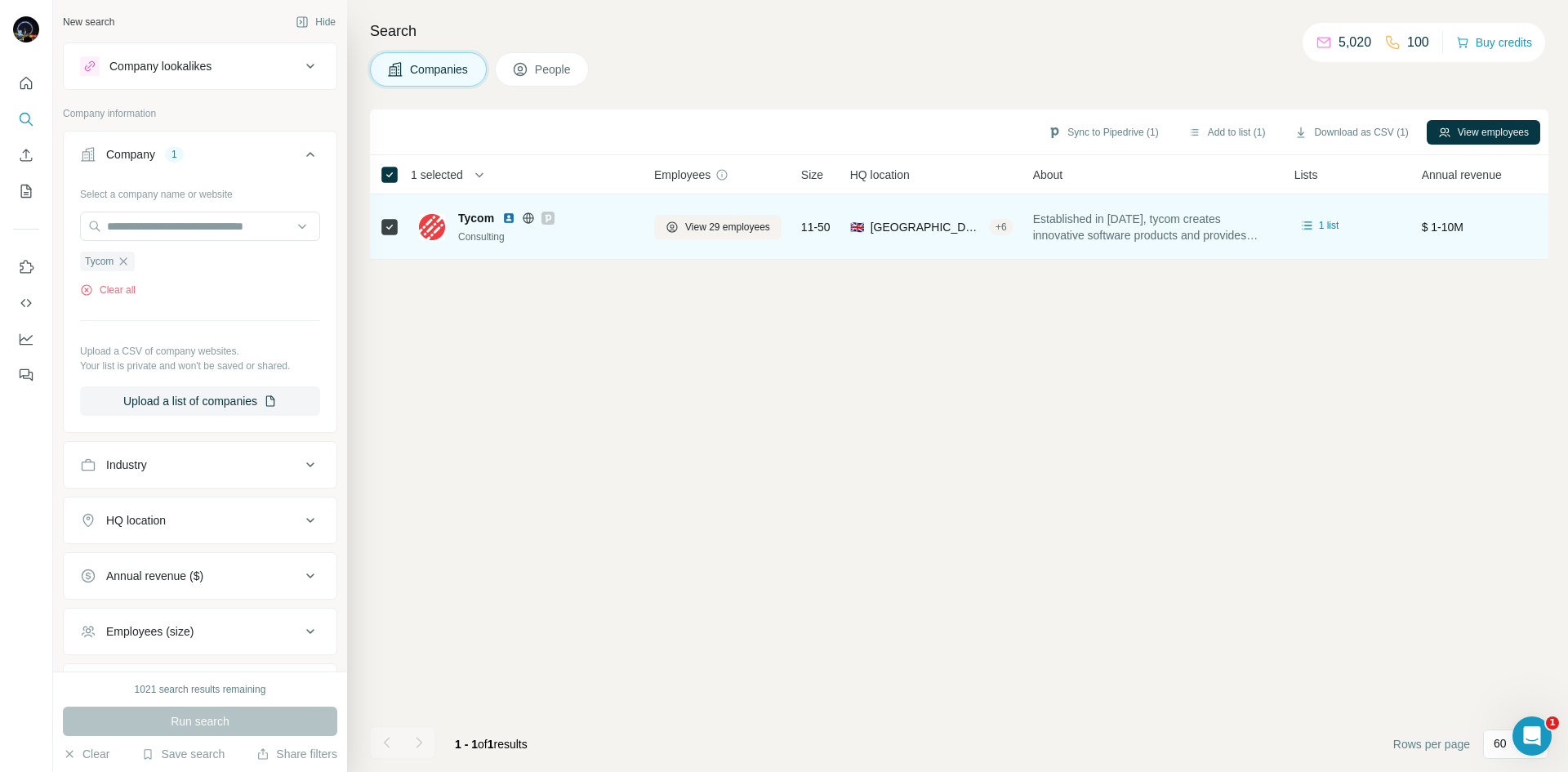
click at [502, 220] on div "Tycom" at bounding box center [547, 218] width 177 height 17
click at [729, 226] on span "View 29 employees" at bounding box center [728, 227] width 85 height 15
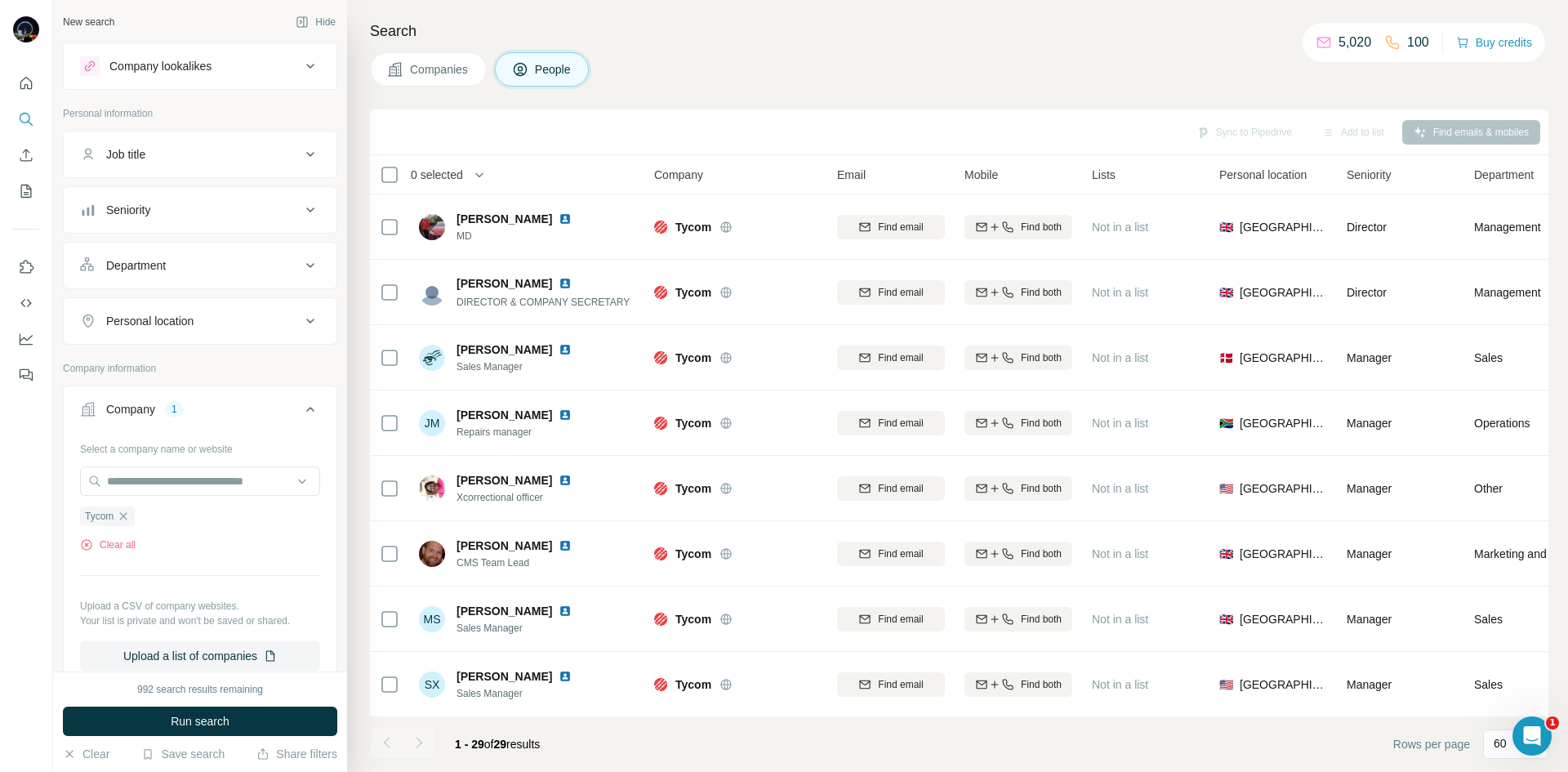
click at [478, 127] on div "Sync to Pipedrive Add to list Find emails & mobiles" at bounding box center [959, 131] width 1162 height 29
click at [469, 141] on div "Sync to Pipedrive Add to list Find emails & mobiles" at bounding box center [959, 131] width 1162 height 29
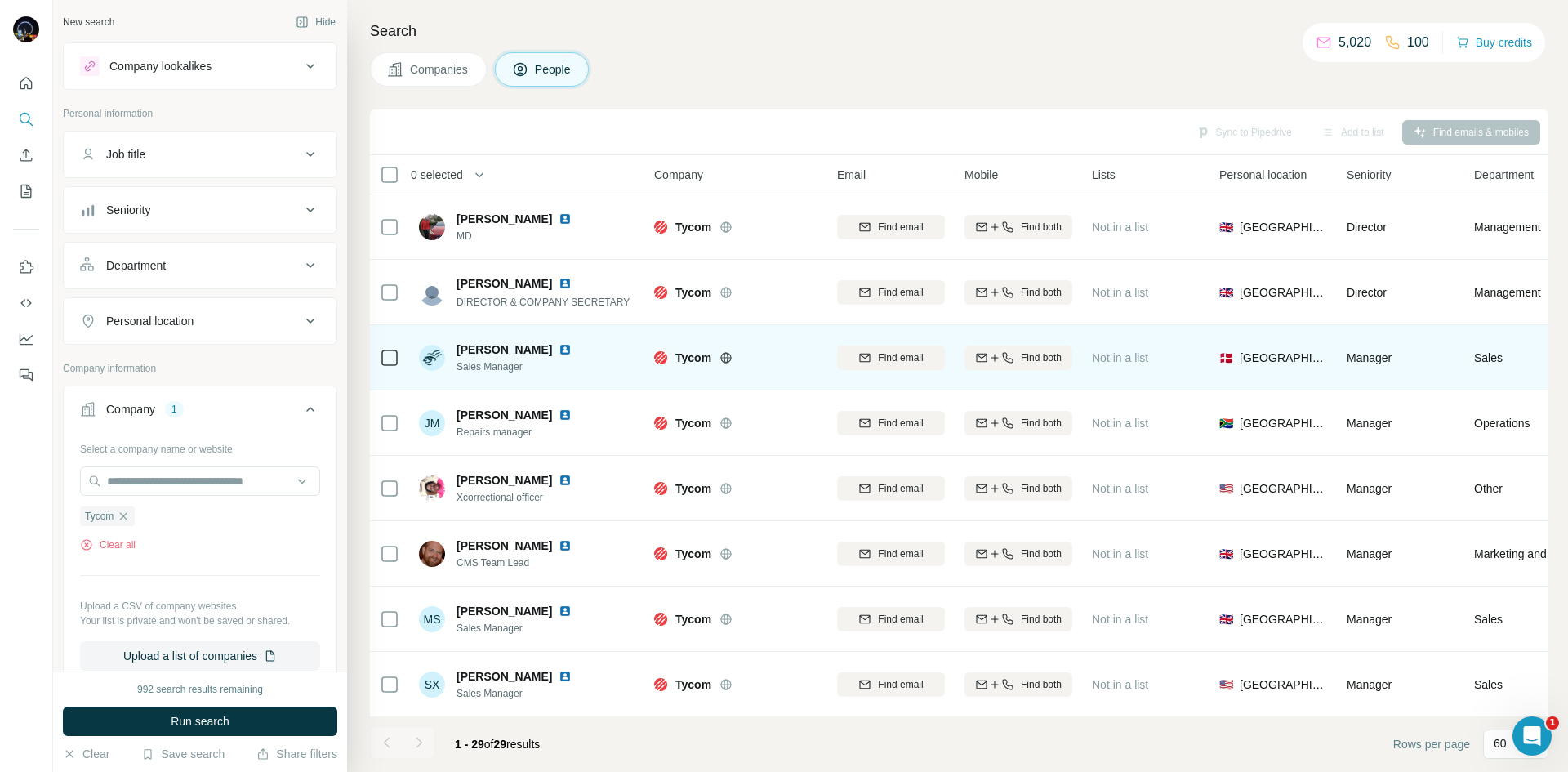
click at [558, 349] on img at bounding box center [565, 350] width 13 height 13
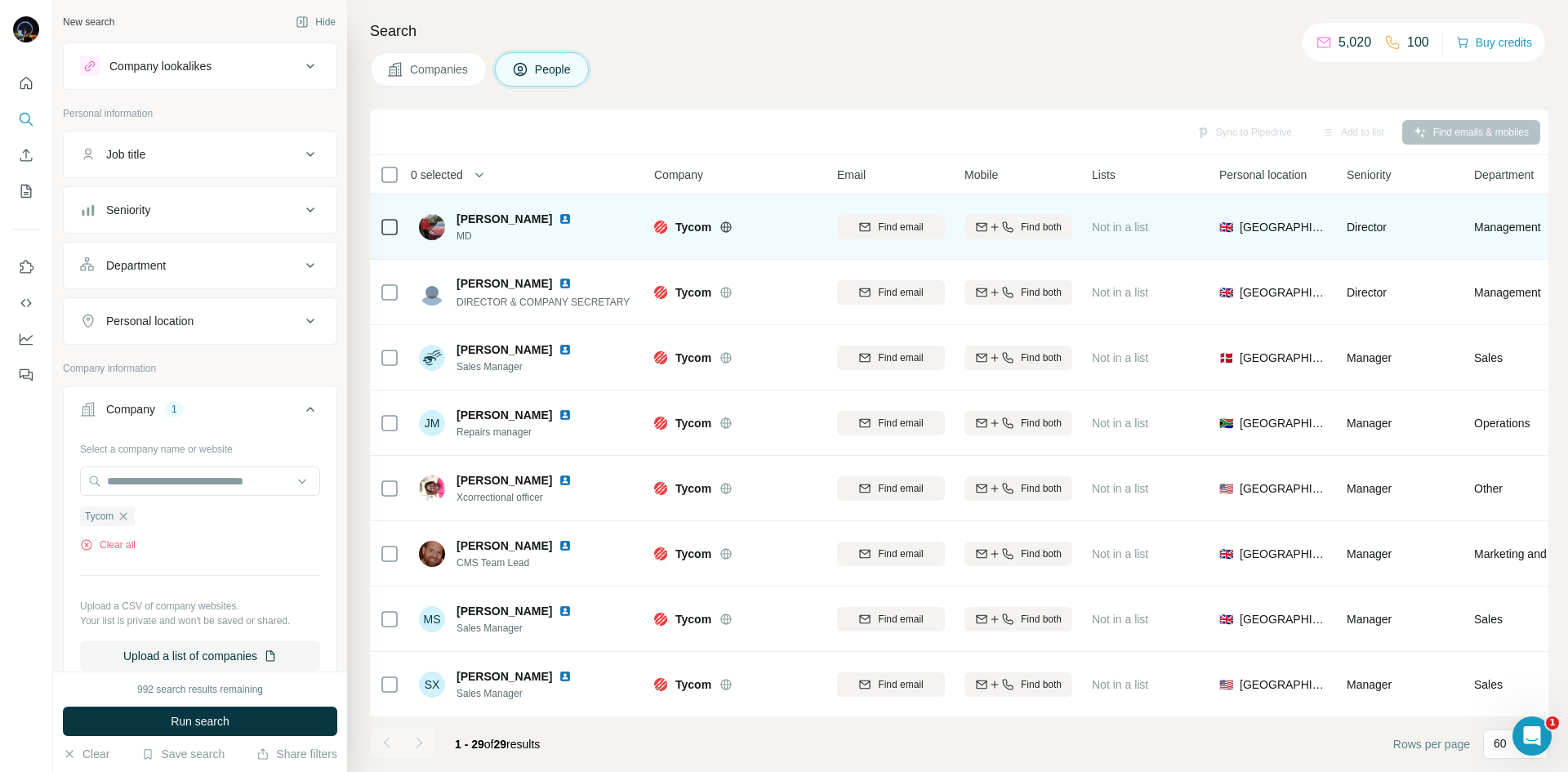
click at [564, 220] on img at bounding box center [565, 219] width 13 height 13
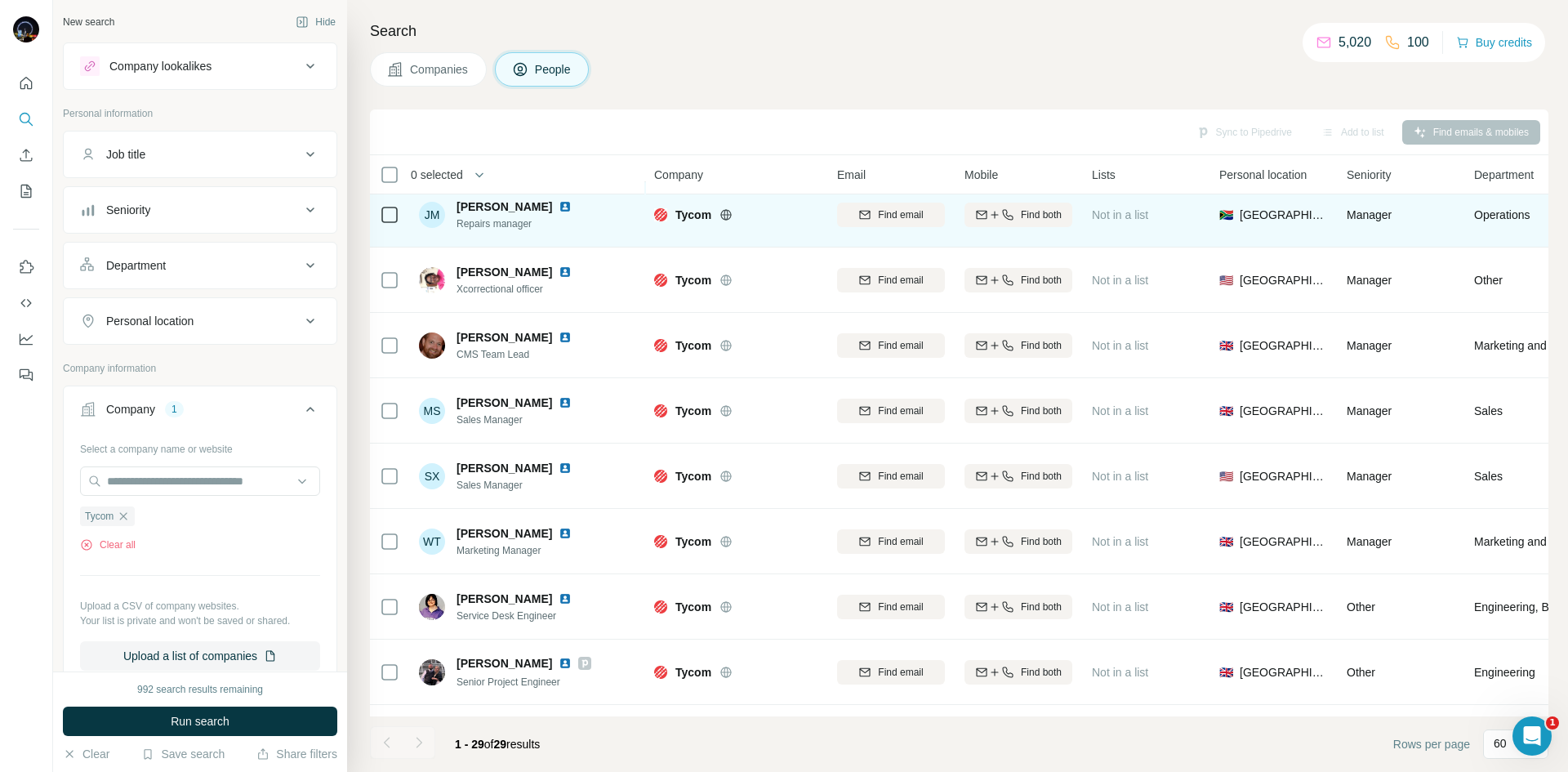
scroll to position [245, 0]
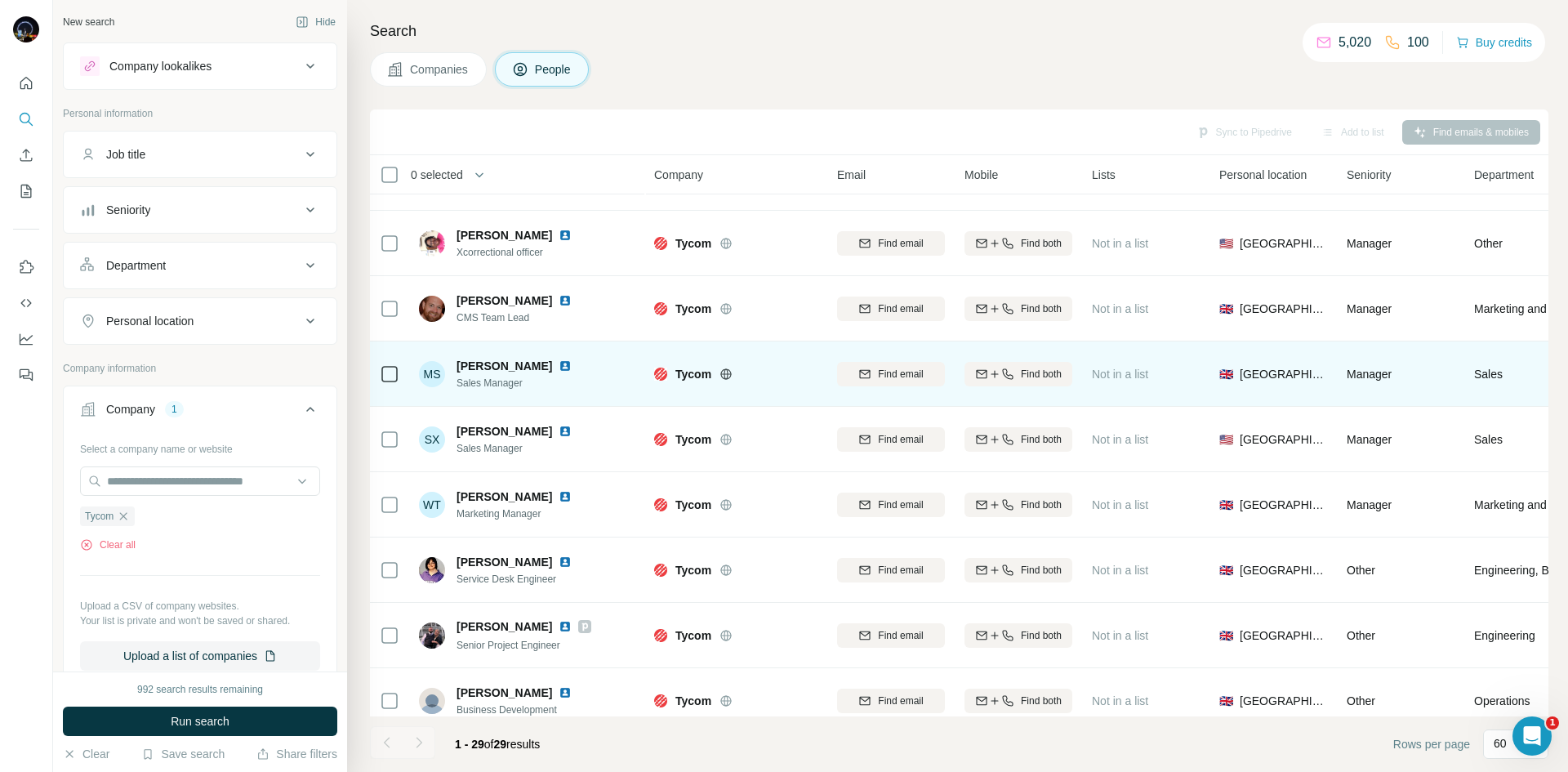
click at [558, 369] on img at bounding box center [565, 366] width 13 height 13
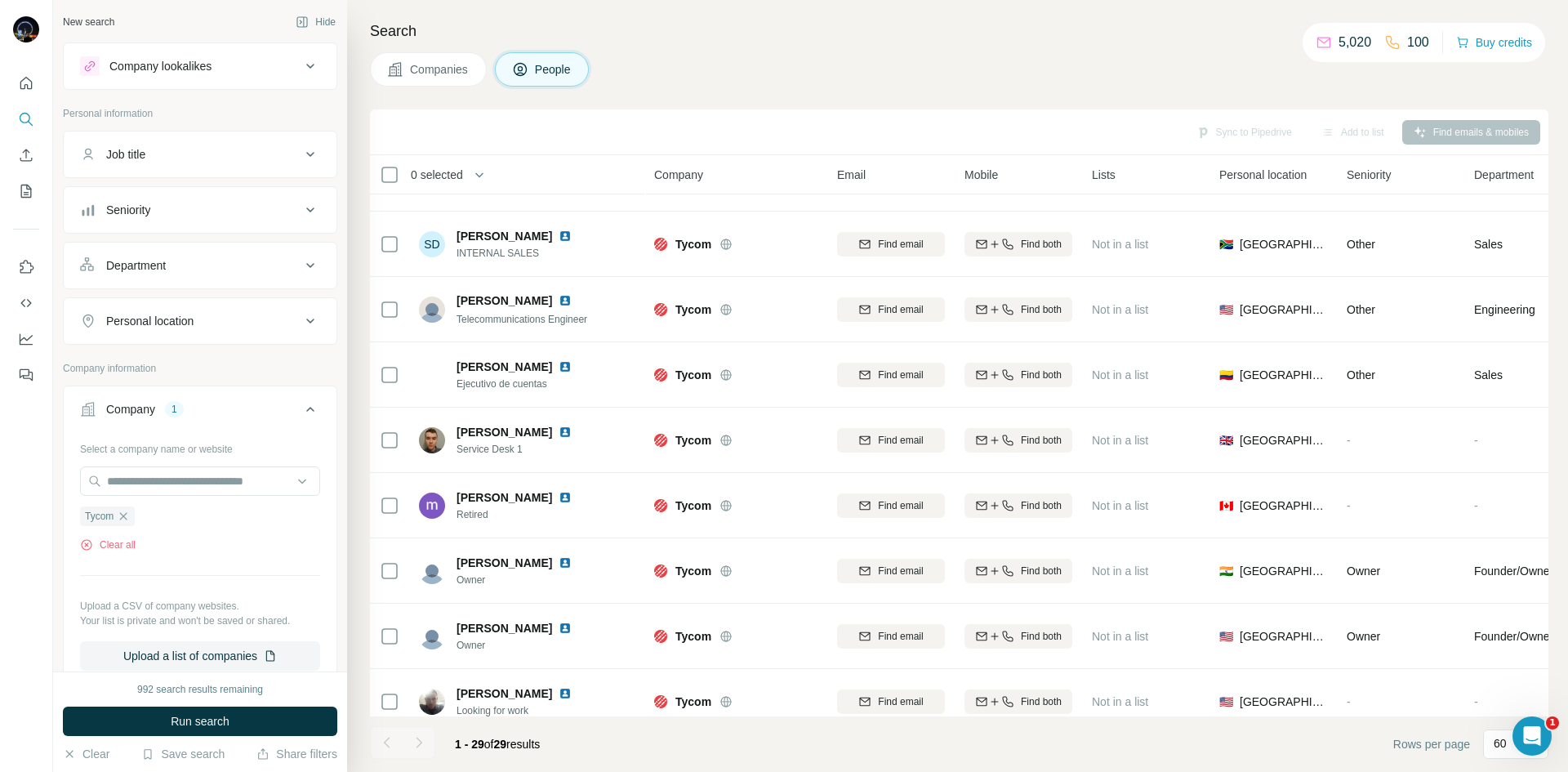
scroll to position [1382, 0]
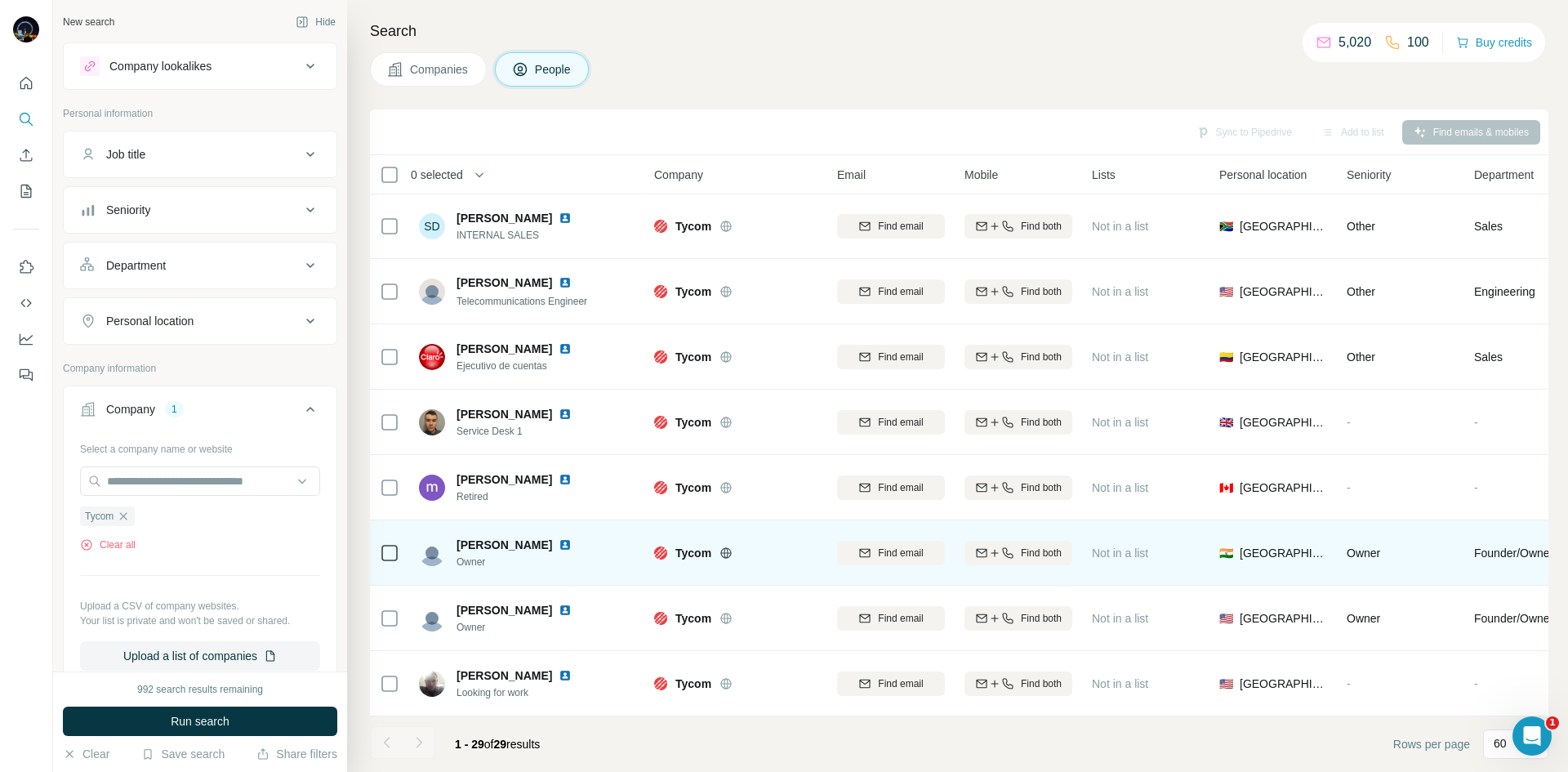
click at [558, 539] on img at bounding box center [565, 546] width 13 height 13
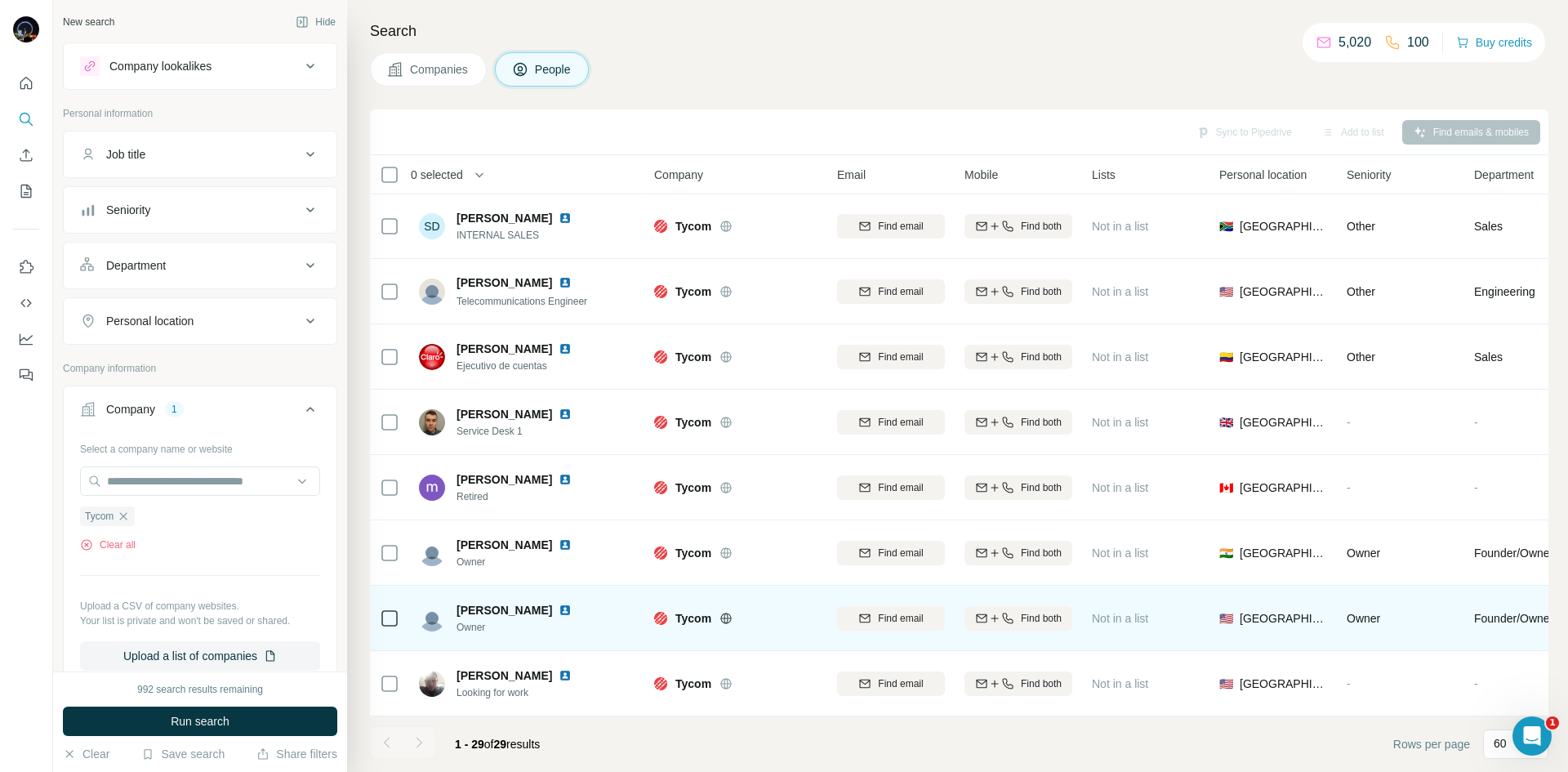
click at [558, 606] on img at bounding box center [565, 611] width 13 height 13
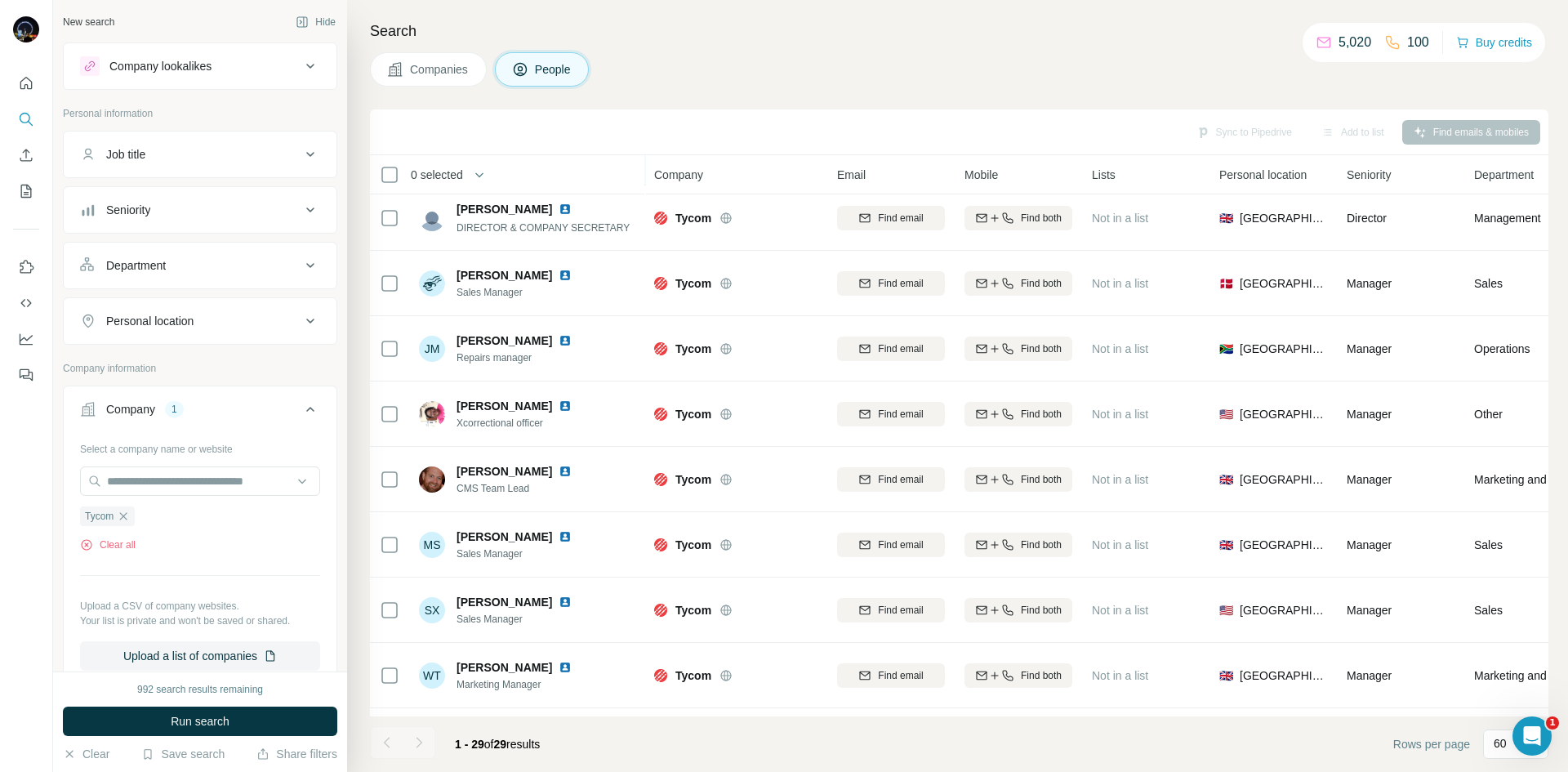
scroll to position [0, 0]
